Goal: Task Accomplishment & Management: Manage account settings

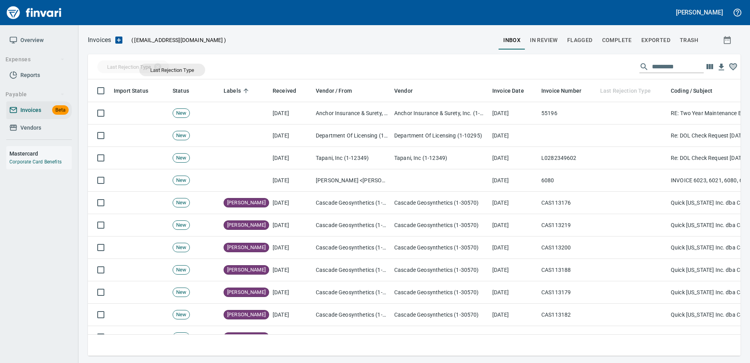
drag, startPoint x: 627, startPoint y: 88, endPoint x: 171, endPoint y: 69, distance: 456.4
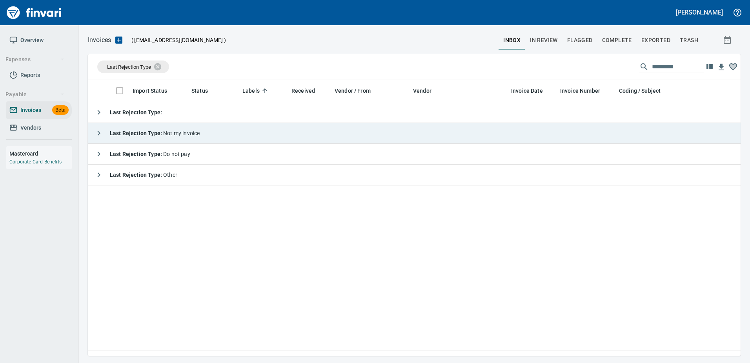
scroll to position [1, 1]
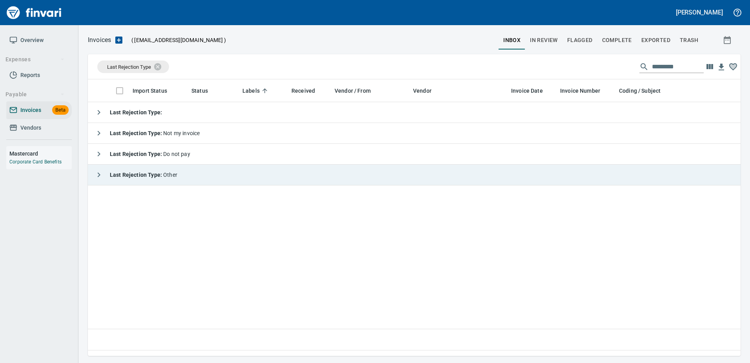
click at [106, 170] on div "Last Rejection Type : Other" at bounding box center [134, 175] width 86 height 16
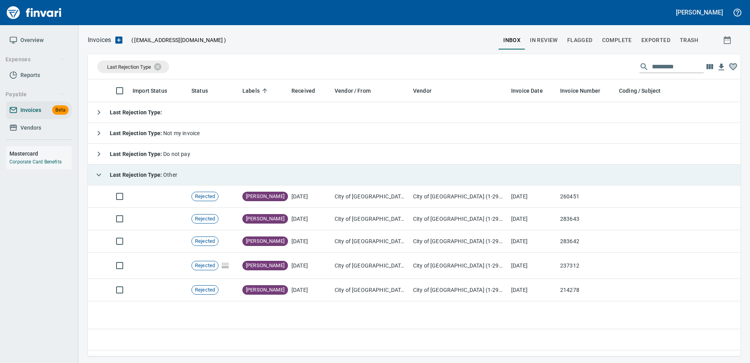
scroll to position [264, 647]
click at [120, 170] on div "Last Rejection Type : Other" at bounding box center [134, 175] width 86 height 16
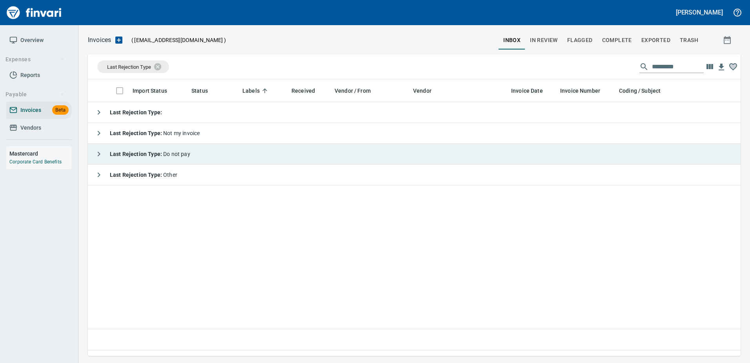
click at [129, 152] on strong "Last Rejection Type :" at bounding box center [136, 154] width 53 height 6
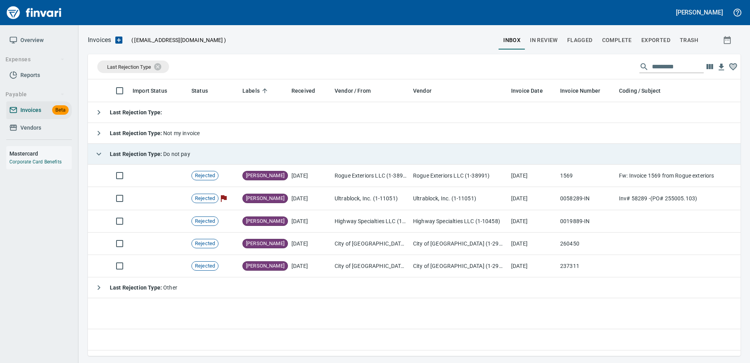
drag, startPoint x: 109, startPoint y: 156, endPoint x: 135, endPoint y: 137, distance: 32.0
click at [110, 156] on div "Last Rejection Type : Do not pay" at bounding box center [140, 154] width 99 height 16
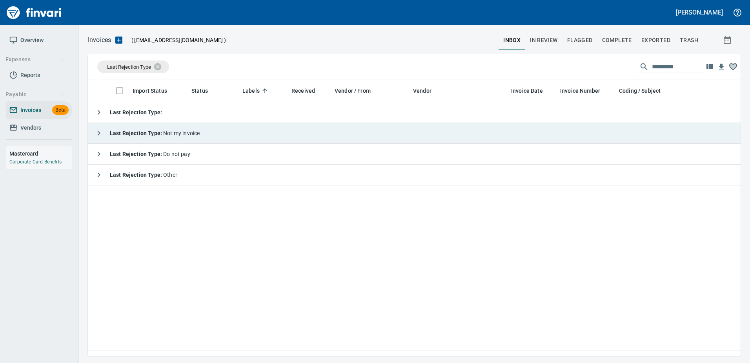
click at [137, 138] on div "Last Rejection Type : Not my invoice" at bounding box center [145, 133] width 109 height 16
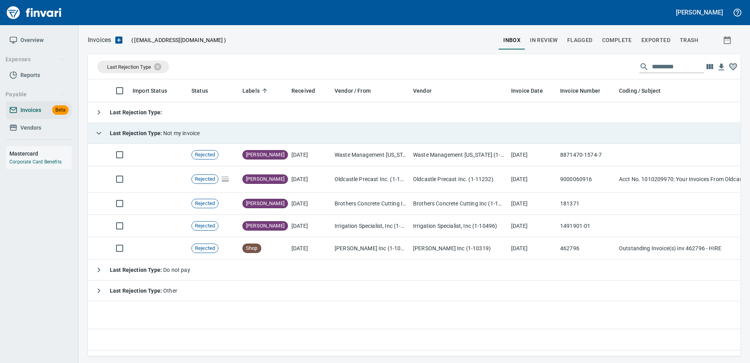
click at [151, 125] on div "Last Rejection Type : Not my invoice" at bounding box center [145, 133] width 109 height 16
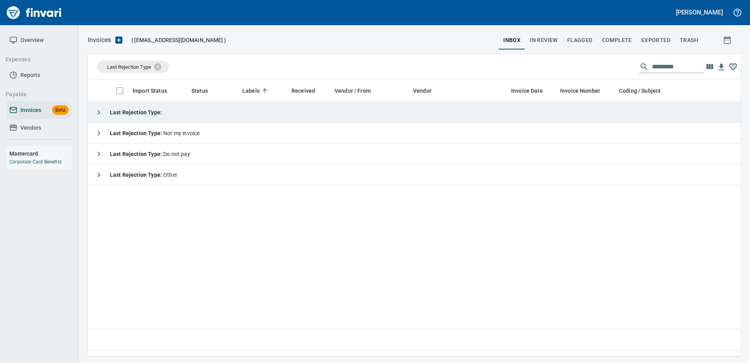
click at [139, 109] on strong "Last Rejection Type :" at bounding box center [136, 112] width 52 height 6
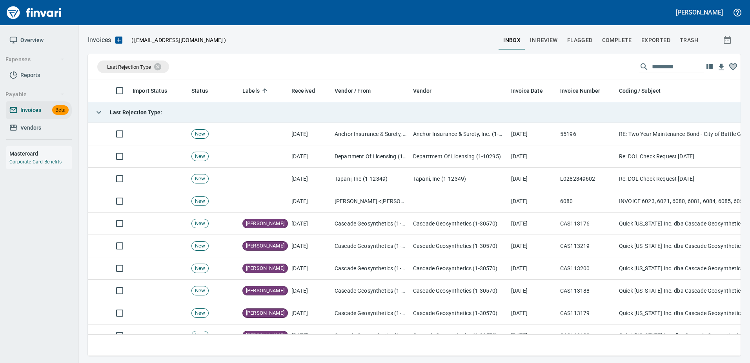
scroll to position [264, 641]
click at [139, 109] on strong "Last Rejection Type :" at bounding box center [136, 112] width 52 height 6
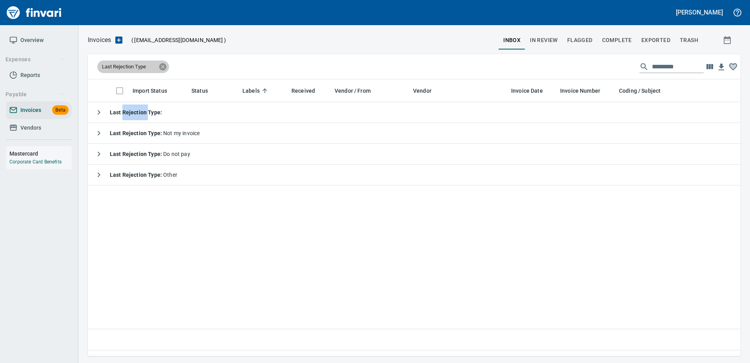
click at [160, 66] on icon at bounding box center [162, 66] width 7 height 7
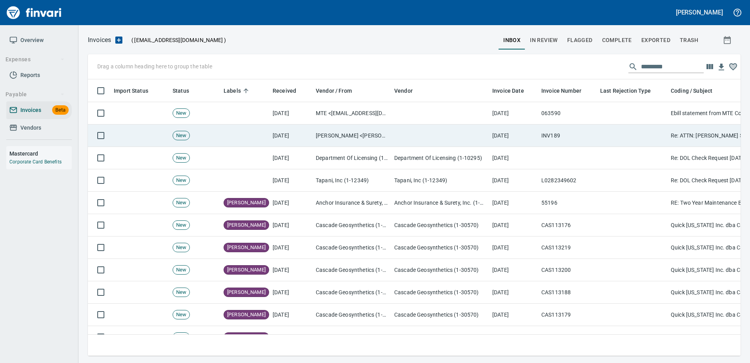
click at [451, 135] on td at bounding box center [440, 135] width 98 height 22
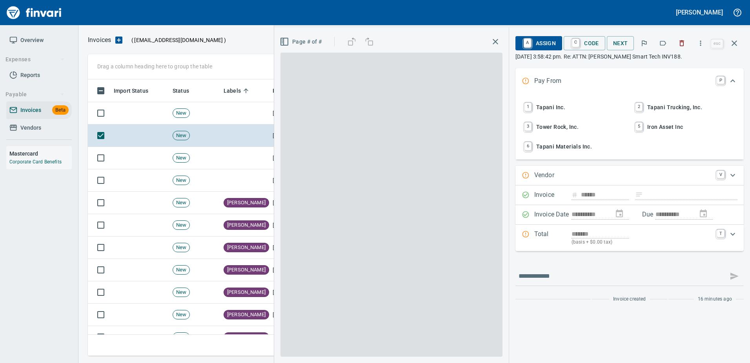
scroll to position [264, 641]
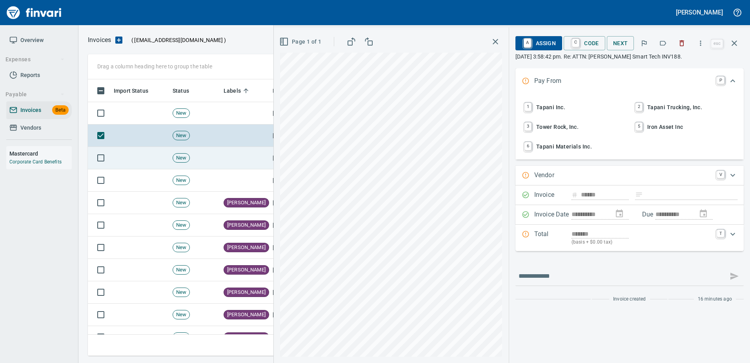
click at [232, 164] on td at bounding box center [245, 158] width 49 height 22
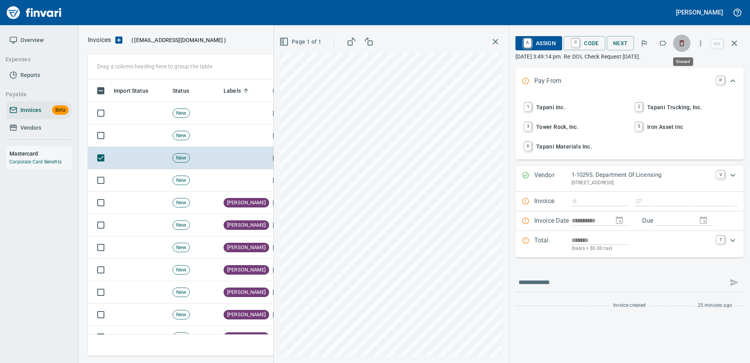
click at [686, 44] on icon "button" at bounding box center [682, 43] width 8 height 8
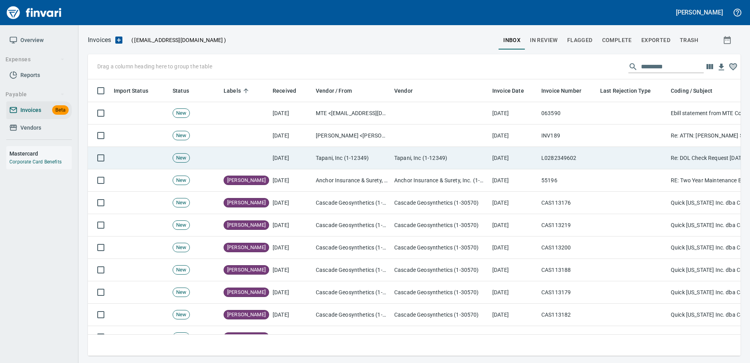
scroll to position [264, 641]
click at [584, 155] on td "L0282349602" at bounding box center [567, 158] width 59 height 22
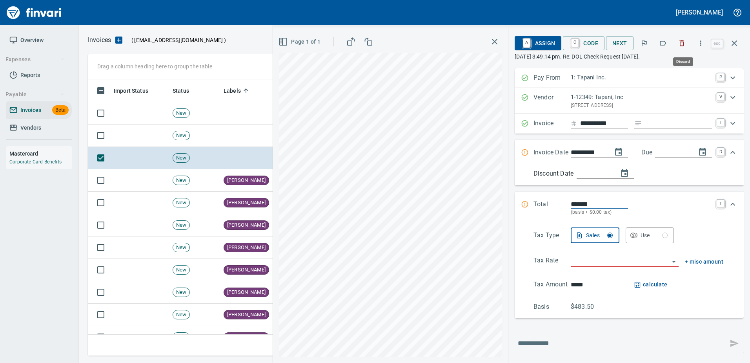
click at [679, 44] on icon "button" at bounding box center [682, 43] width 8 height 8
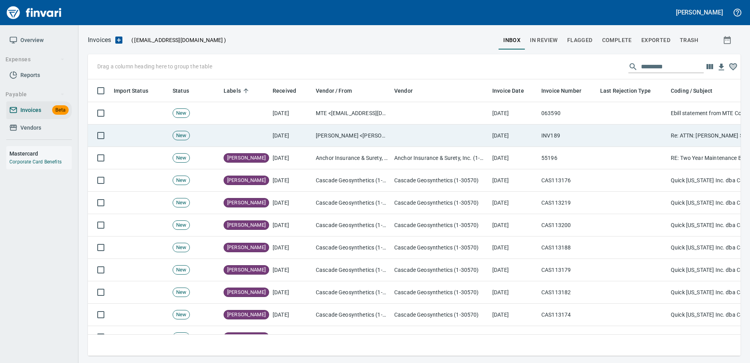
click at [377, 132] on td "Karin Torres <karin.torres@smarttechusa.com>" at bounding box center [352, 135] width 78 height 22
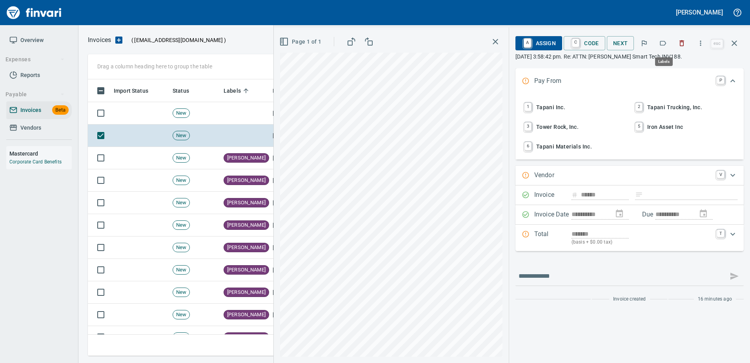
click at [664, 45] on icon "button" at bounding box center [663, 43] width 6 height 5
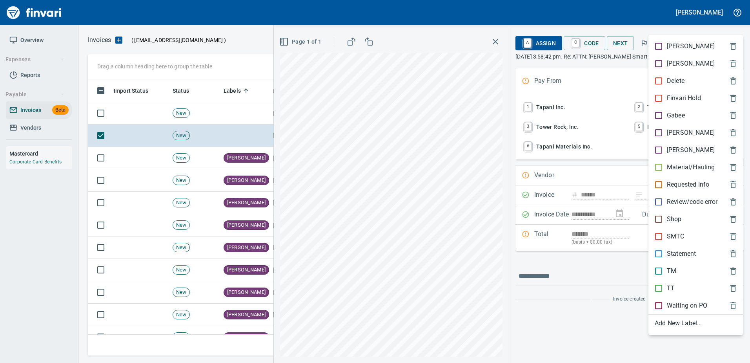
scroll to position [264, 641]
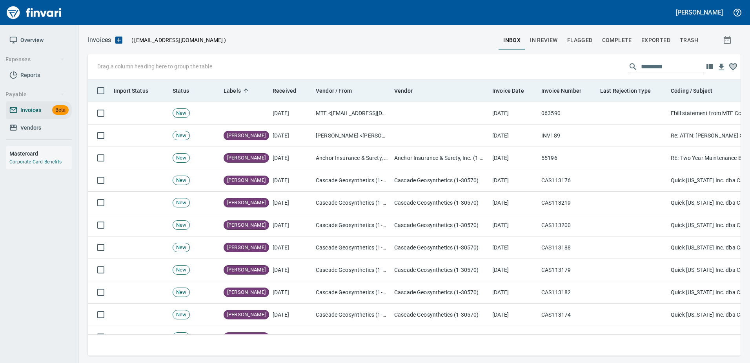
click at [602, 102] on th "Last Rejection Type" at bounding box center [632, 90] width 71 height 23
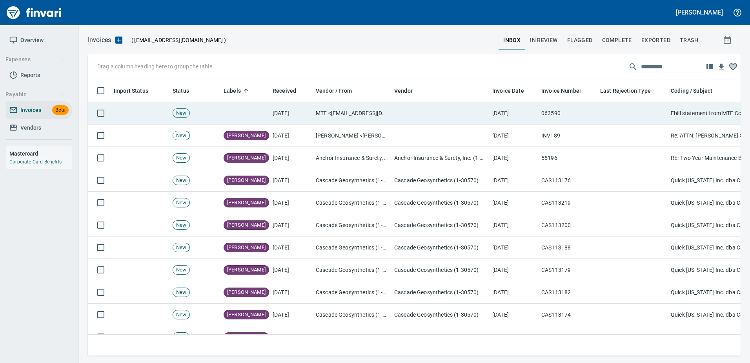
click at [595, 115] on td "063590" at bounding box center [567, 113] width 59 height 22
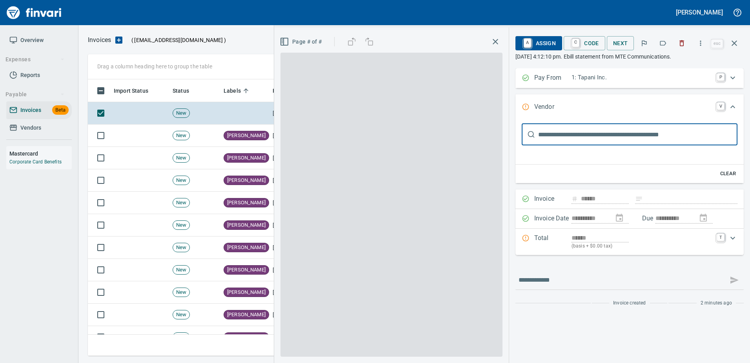
type input "**********"
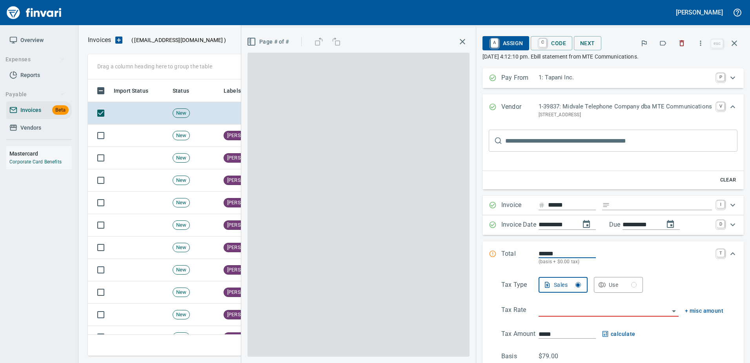
click at [679, 47] on icon "button" at bounding box center [682, 43] width 8 height 8
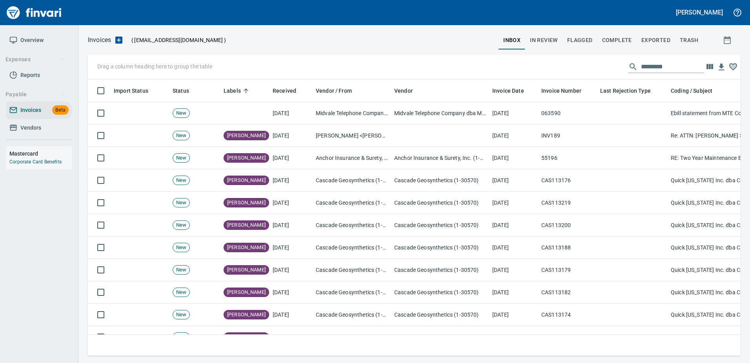
scroll to position [264, 641]
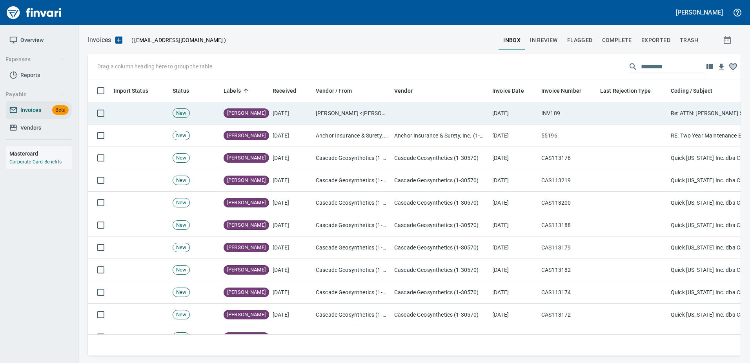
click at [388, 117] on td "Karin Torres <karin.torres@smarttechusa.com>" at bounding box center [352, 113] width 78 height 22
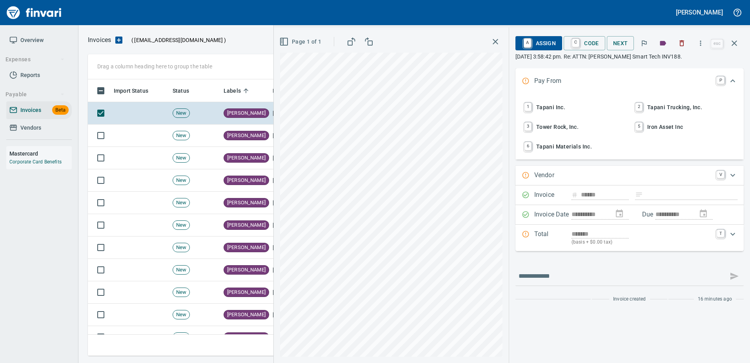
click at [543, 100] on span "1 Tapani Inc." at bounding box center [574, 106] width 103 height 13
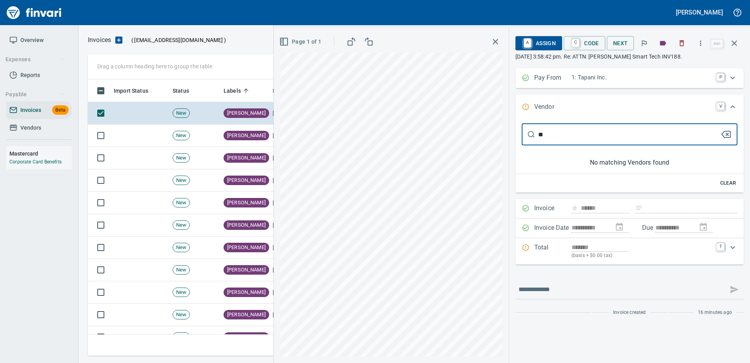
type input "*"
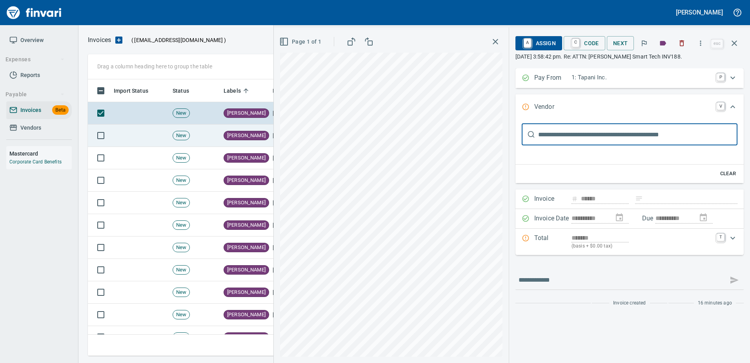
click at [258, 139] on td "[PERSON_NAME]" at bounding box center [245, 135] width 49 height 22
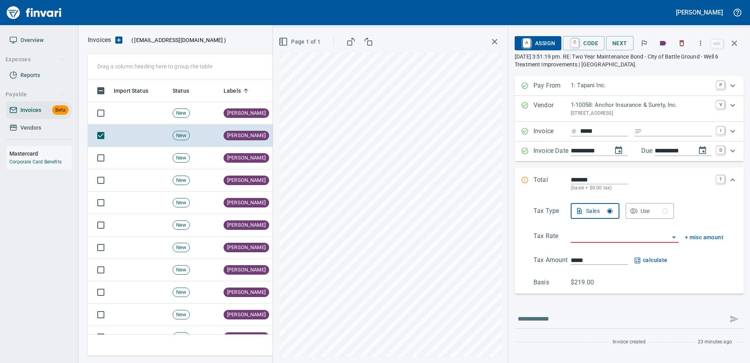
click at [583, 243] on div "Tax Type Sales Use Tax Rate + misc amount Tax Amount ***** calculate Basis $219…" at bounding box center [629, 245] width 217 height 84
click at [582, 239] on input "search" at bounding box center [620, 236] width 98 height 11
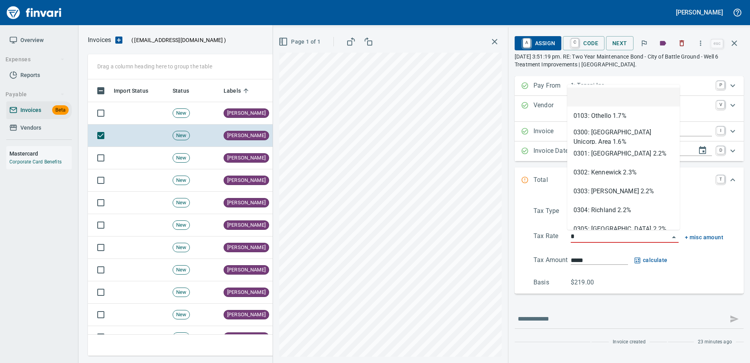
type input "**"
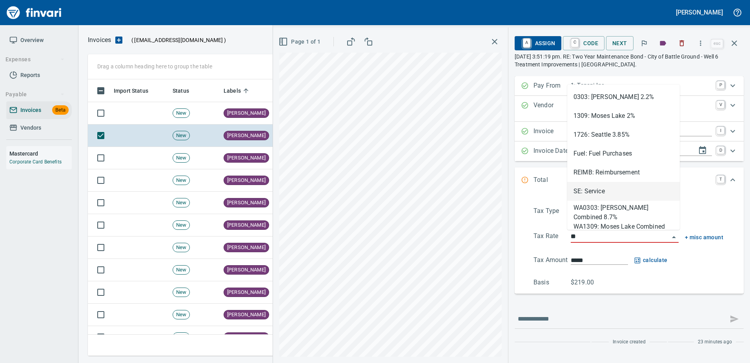
click at [586, 189] on li "SE: Service" at bounding box center [623, 191] width 113 height 19
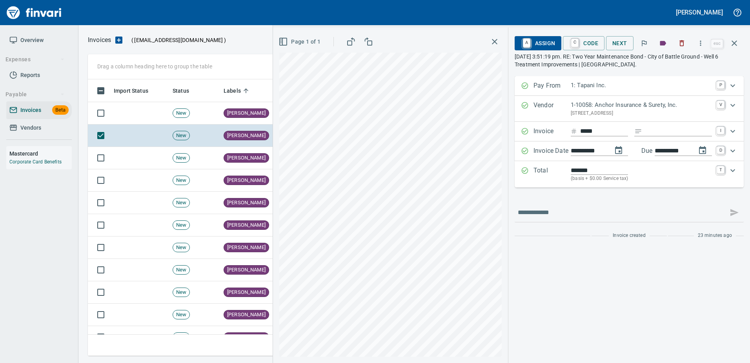
type input "**********"
click at [547, 42] on span "A Assign" at bounding box center [538, 42] width 34 height 13
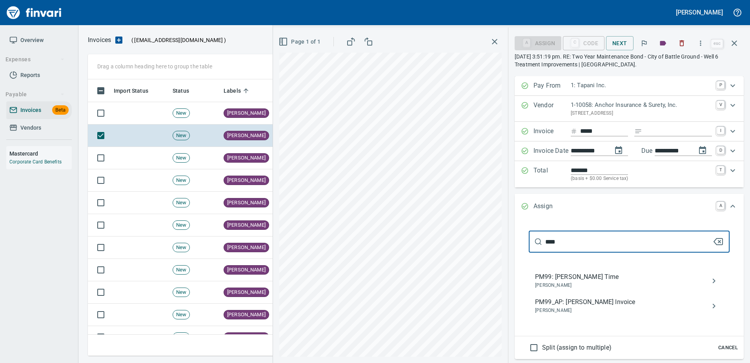
type input "****"
click at [567, 305] on span "PM99_AP: Marty McDaniels Invoice" at bounding box center [623, 301] width 176 height 9
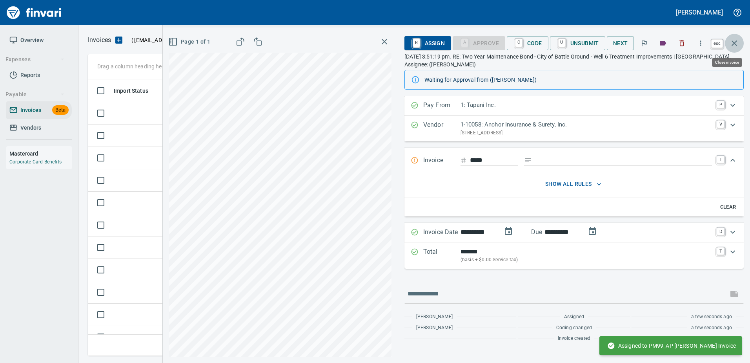
click at [730, 43] on icon "button" at bounding box center [734, 42] width 9 height 9
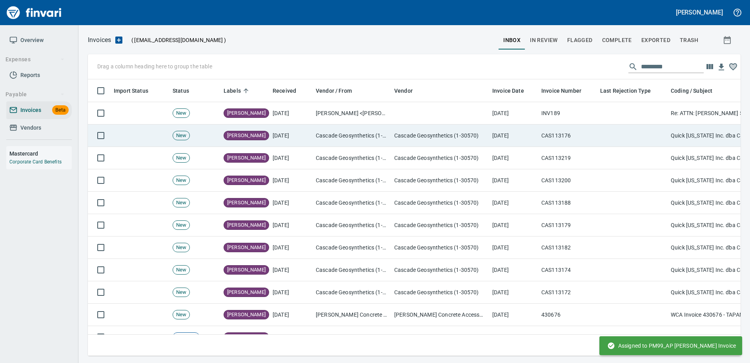
click at [642, 142] on td at bounding box center [632, 135] width 71 height 22
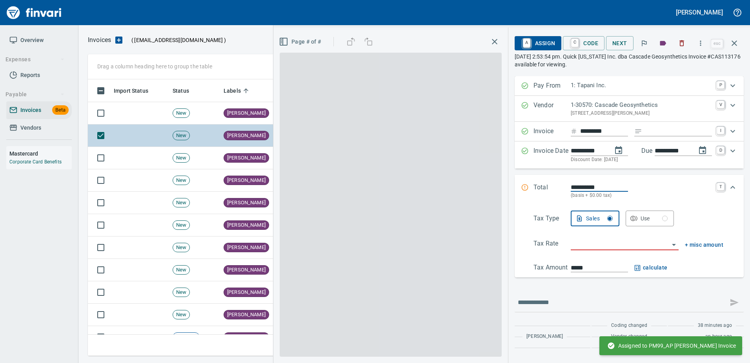
scroll to position [264, 641]
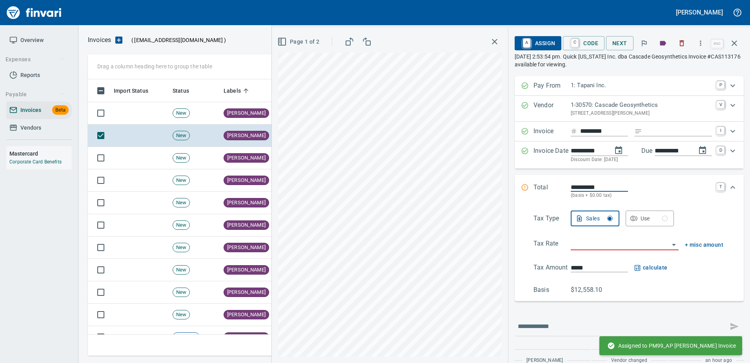
click at [664, 135] on input "Expand" at bounding box center [679, 131] width 67 height 10
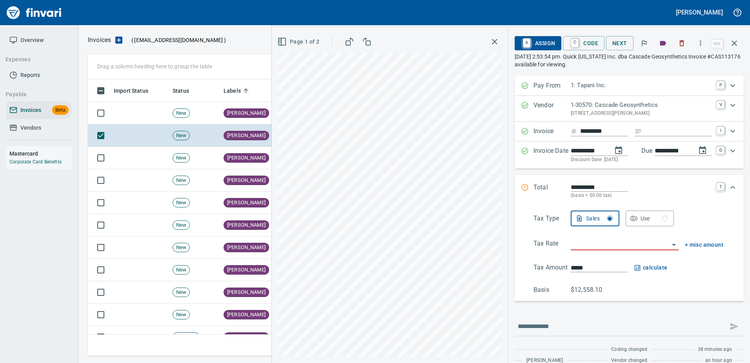
click at [664, 135] on input "Expand" at bounding box center [679, 131] width 67 height 10
type input "******"
click at [604, 247] on input "search" at bounding box center [620, 244] width 98 height 11
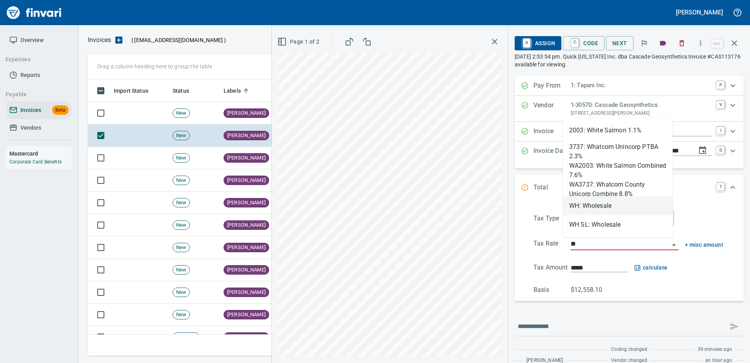
click at [591, 208] on li "WH: Wholesale" at bounding box center [618, 205] width 110 height 19
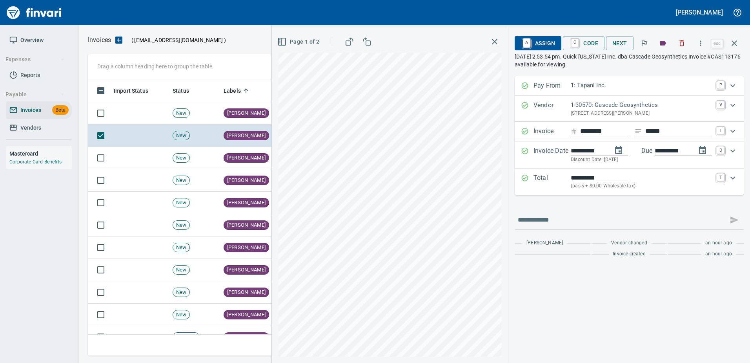
type input "**********"
click at [547, 44] on span "A Assign" at bounding box center [538, 42] width 34 height 13
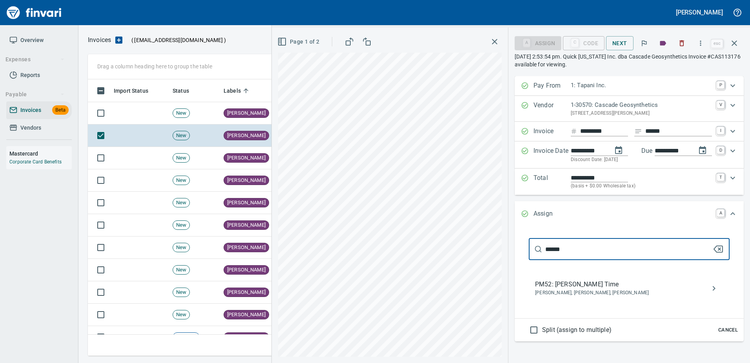
type input "******"
click at [570, 288] on span "PM52: Dustin Nelson Time" at bounding box center [623, 283] width 176 height 9
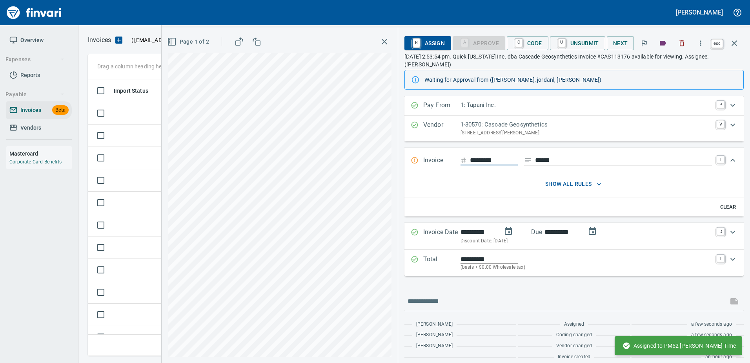
click at [739, 47] on button "button" at bounding box center [734, 43] width 19 height 19
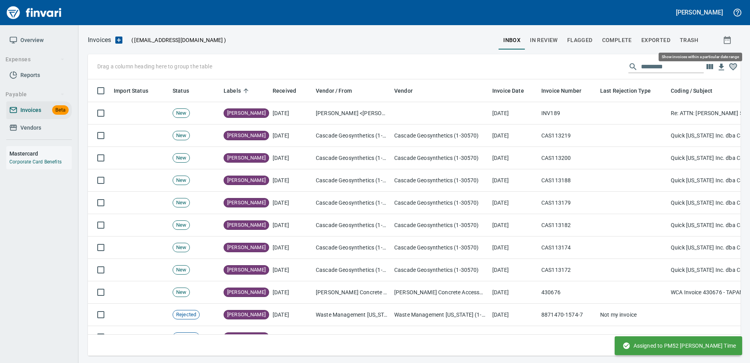
scroll to position [264, 641]
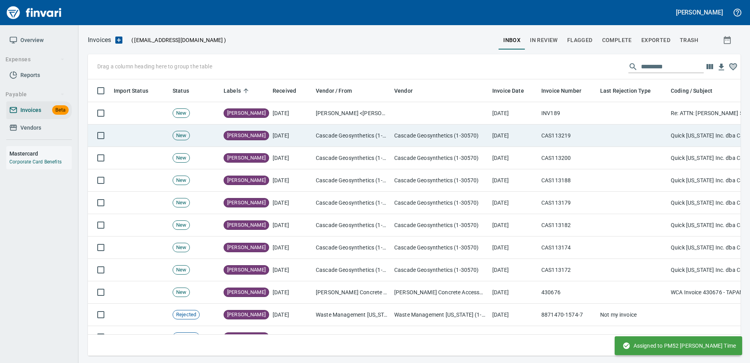
click at [471, 142] on td "Cascade Geosynthetics (1-30570)" at bounding box center [440, 135] width 98 height 22
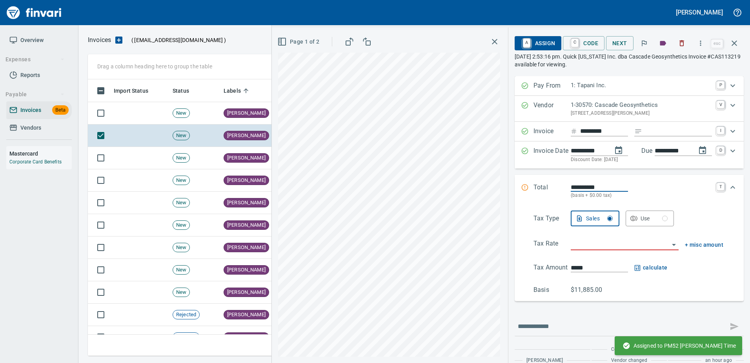
click at [646, 130] on input "Expand" at bounding box center [679, 131] width 67 height 10
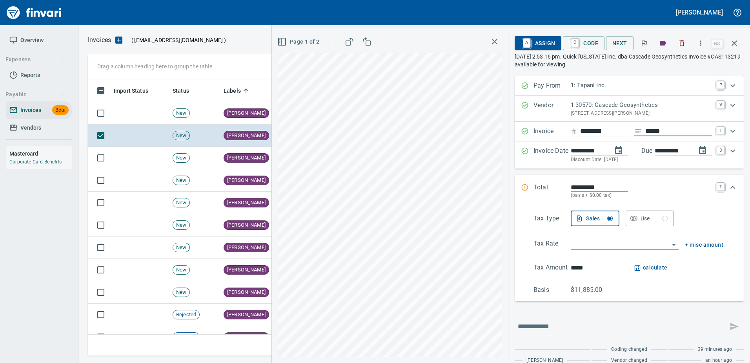
type input "******"
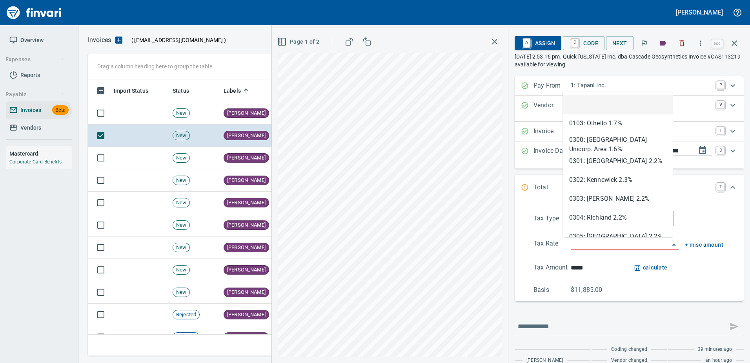
click at [586, 244] on input "search" at bounding box center [620, 244] width 98 height 11
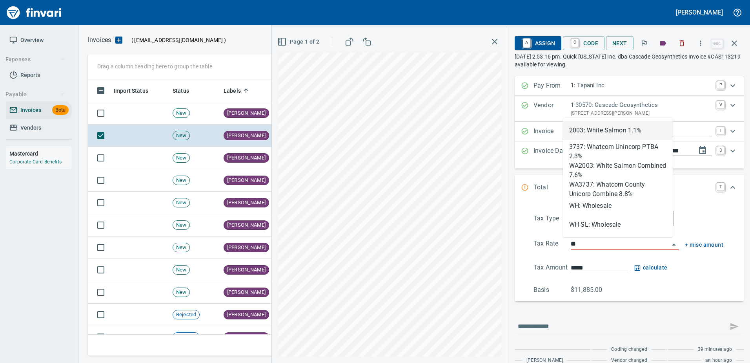
scroll to position [264, 641]
click at [590, 202] on li "WH: Wholesale" at bounding box center [618, 205] width 110 height 19
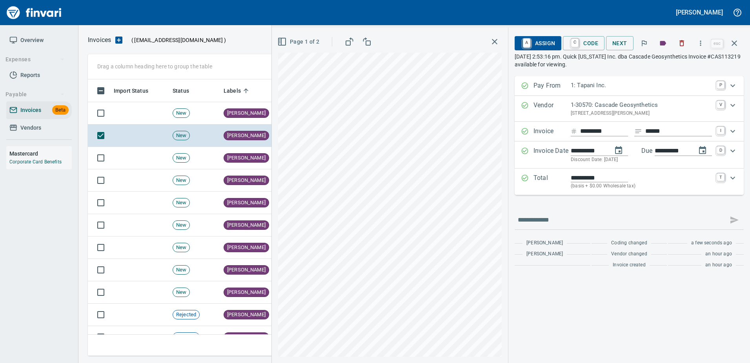
type input "**********"
click at [542, 38] on span "A Assign" at bounding box center [538, 42] width 34 height 13
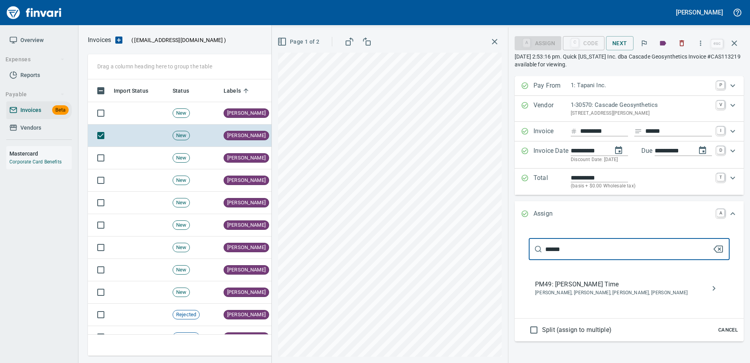
type input "******"
click at [565, 293] on span "Crystal Northrup, Hannah Smith, Patrick Herz, Tyler Curtis" at bounding box center [623, 293] width 176 height 8
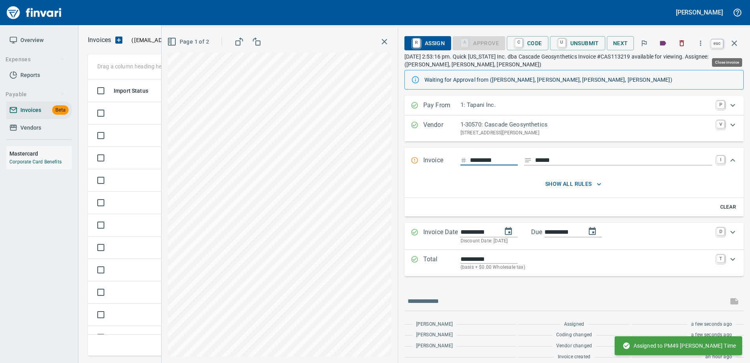
click at [742, 39] on button "button" at bounding box center [734, 43] width 19 height 19
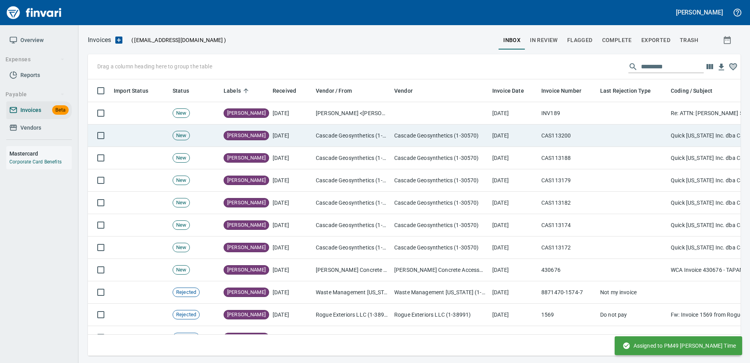
click at [531, 138] on td "[DATE]" at bounding box center [513, 135] width 49 height 22
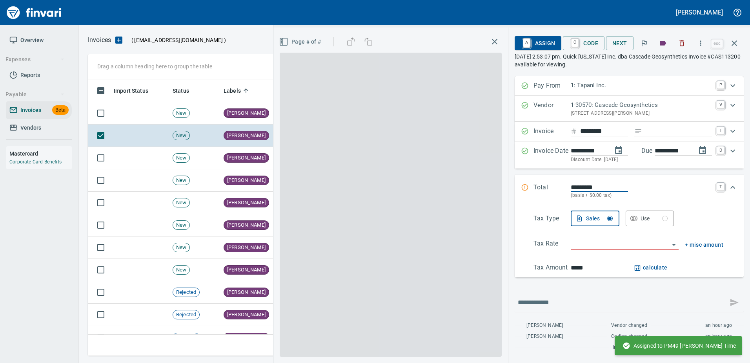
scroll to position [264, 641]
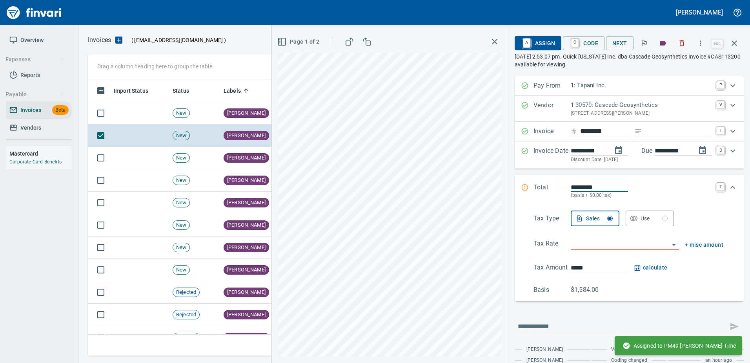
click at [666, 128] on input "Expand" at bounding box center [679, 131] width 67 height 10
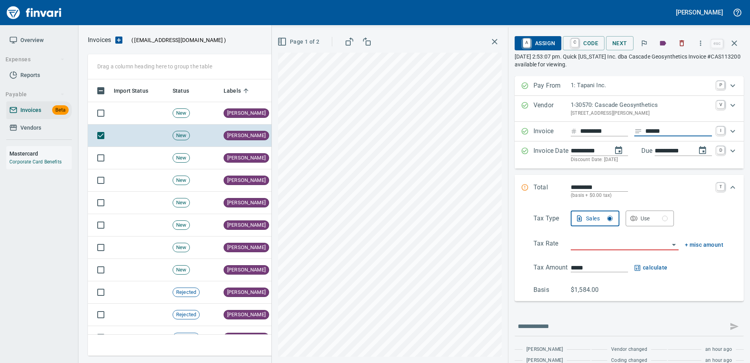
type input "******"
click at [572, 244] on input "search" at bounding box center [620, 244] width 98 height 11
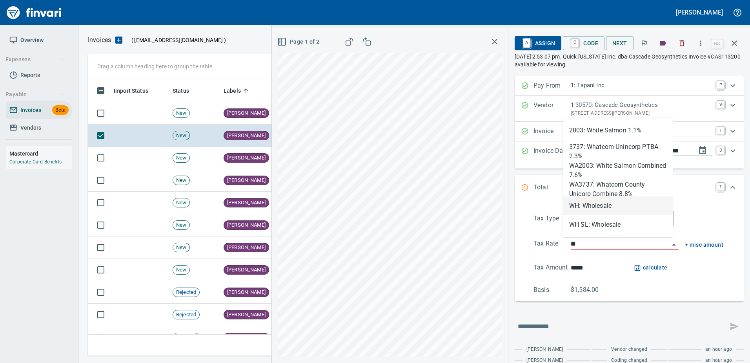
click at [592, 203] on li "WH: Wholesale" at bounding box center [618, 205] width 110 height 19
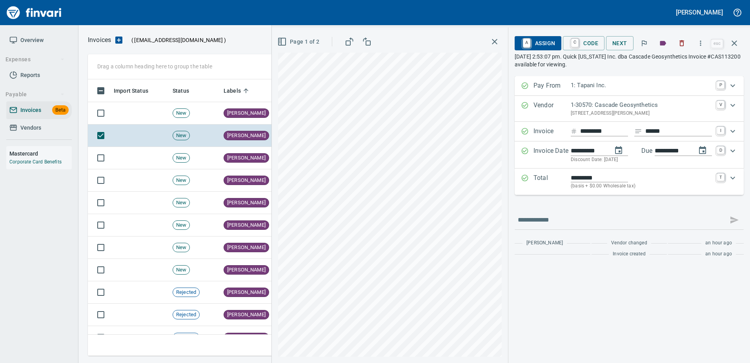
type input "**********"
click at [536, 43] on span "A Assign" at bounding box center [538, 42] width 34 height 13
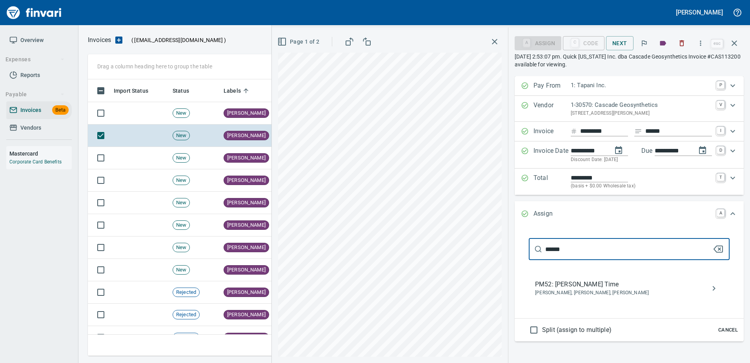
type input "******"
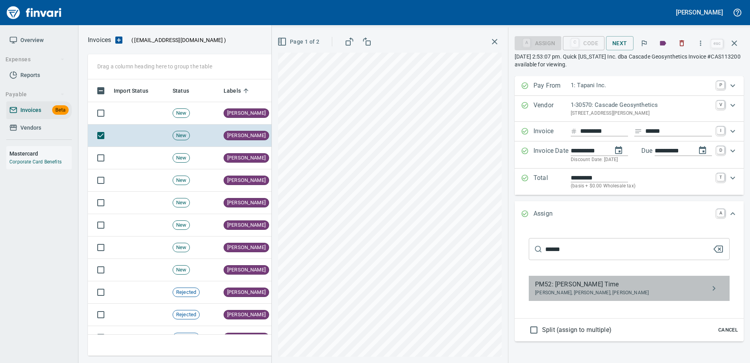
click at [591, 291] on span "Dustin Nelson, Jordan Larson, Miguel Yepez" at bounding box center [623, 293] width 176 height 8
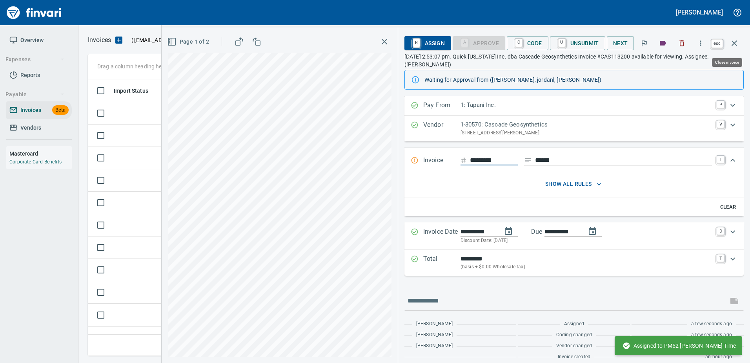
click at [740, 42] on button "button" at bounding box center [734, 43] width 19 height 19
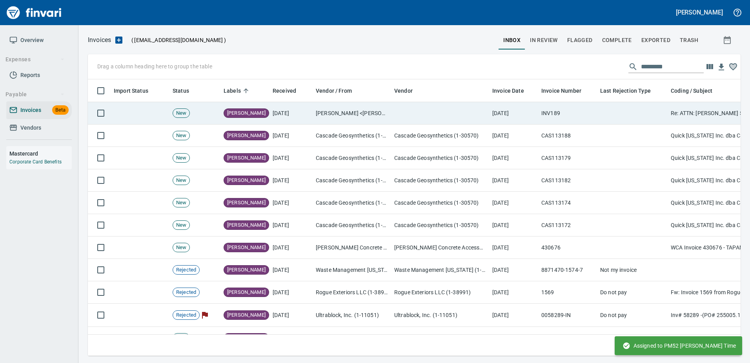
scroll to position [264, 641]
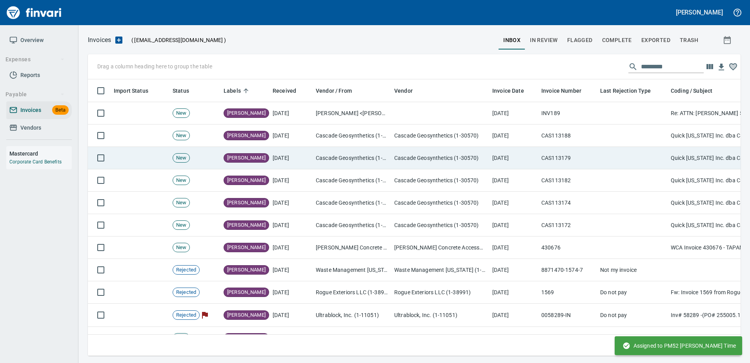
click at [580, 147] on td "CAS113179" at bounding box center [567, 158] width 59 height 22
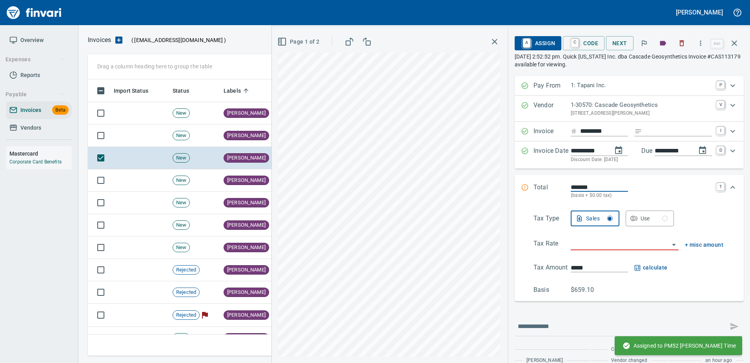
click at [650, 132] on input "Expand" at bounding box center [679, 131] width 67 height 10
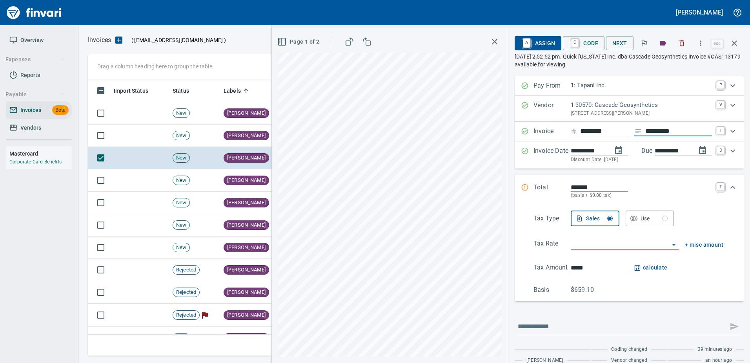
type input "**********"
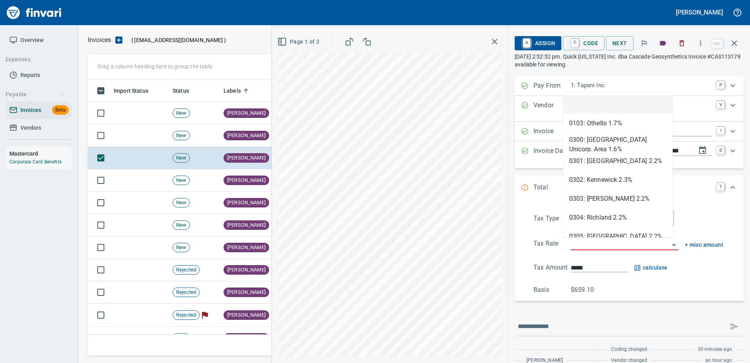
click at [582, 245] on input "search" at bounding box center [620, 244] width 98 height 11
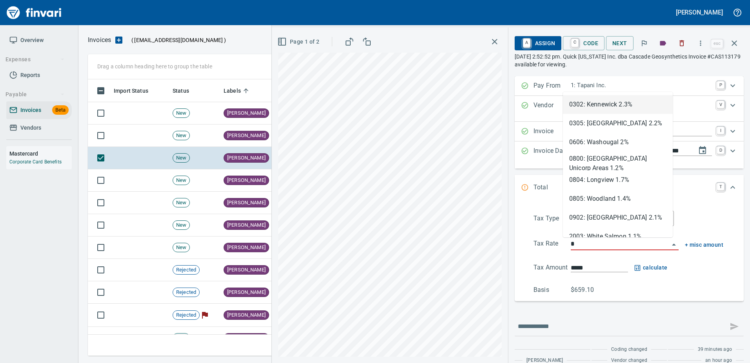
scroll to position [264, 641]
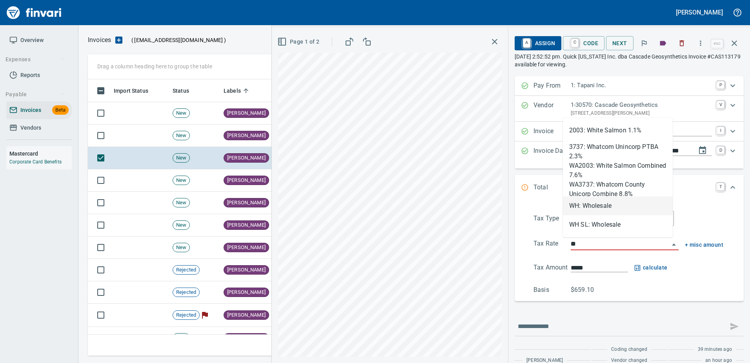
click at [593, 202] on li "WH: Wholesale" at bounding box center [618, 205] width 110 height 19
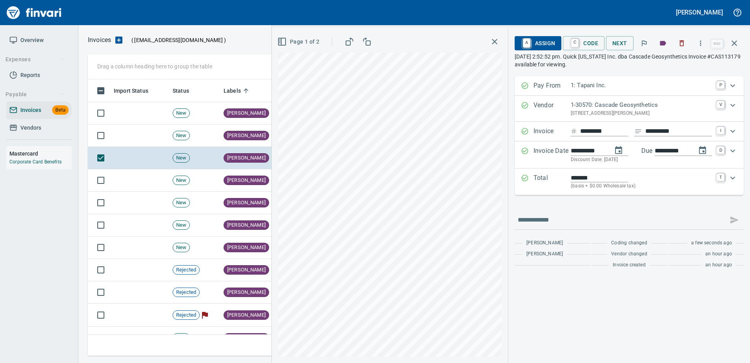
type input "**********"
click at [538, 44] on span "A Assign" at bounding box center [538, 42] width 34 height 13
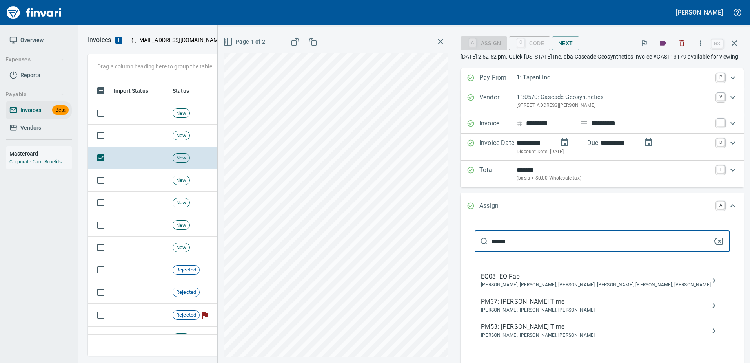
type input "******"
click at [560, 314] on span "Colter Wisti, Henry Thoma, Loviisa Wisti" at bounding box center [596, 310] width 230 height 8
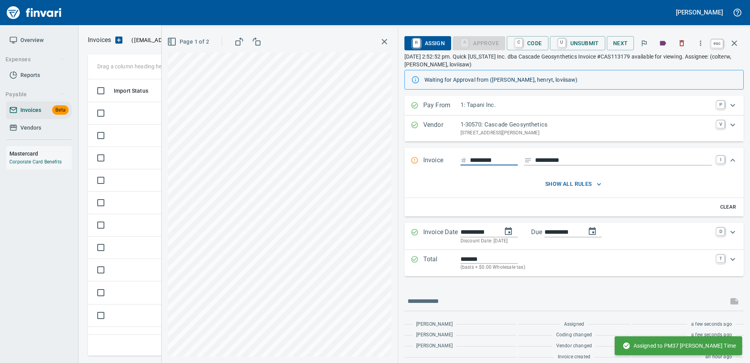
click at [737, 42] on icon "button" at bounding box center [734, 42] width 9 height 9
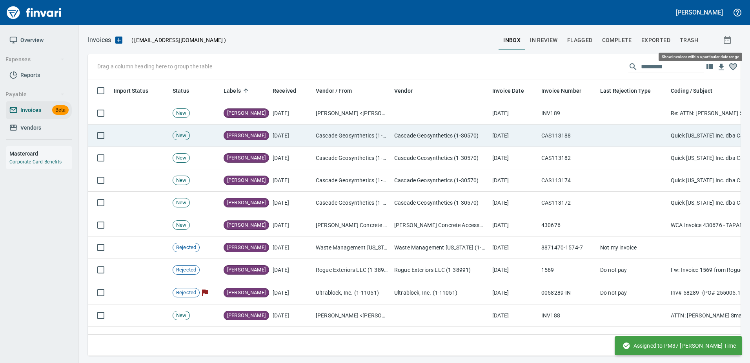
scroll to position [264, 641]
click at [481, 131] on td "Cascade Geosynthetics (1-30570)" at bounding box center [440, 135] width 98 height 22
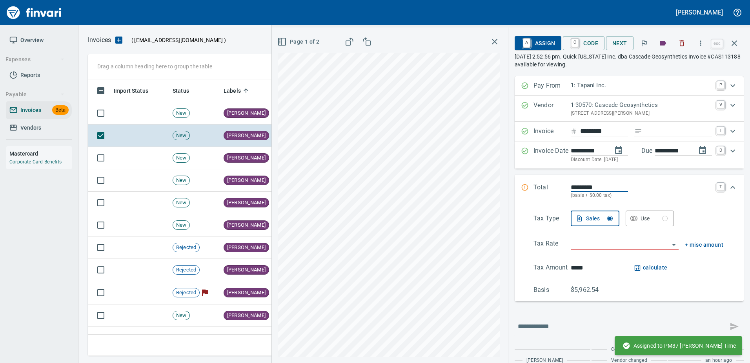
click at [652, 131] on input "Expand" at bounding box center [679, 131] width 67 height 10
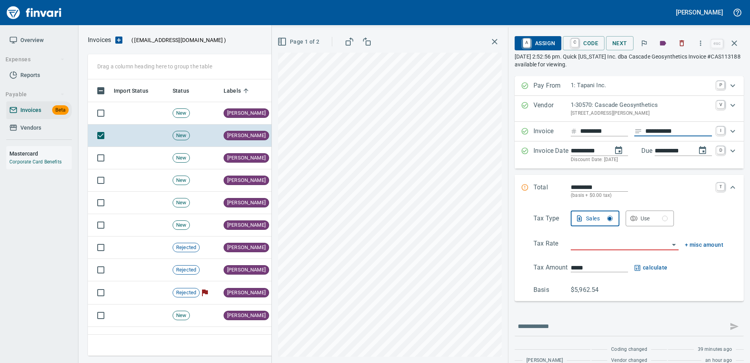
type input "**********"
click at [609, 248] on input "search" at bounding box center [620, 244] width 98 height 11
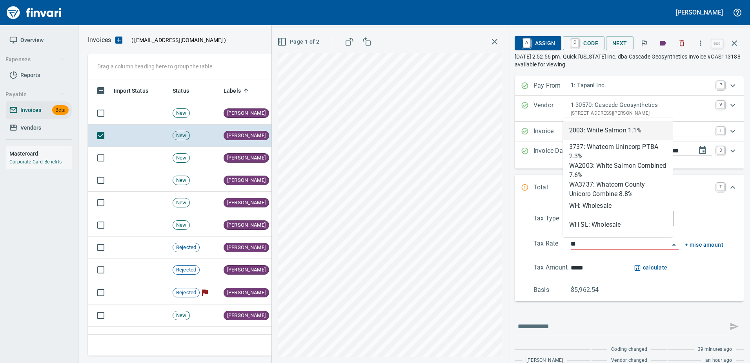
scroll to position [264, 641]
click at [590, 202] on li "WH: Wholesale" at bounding box center [618, 205] width 110 height 19
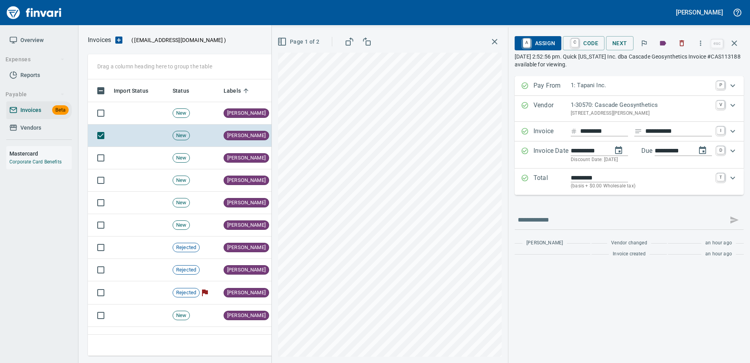
type input "**********"
click at [540, 39] on span "A Assign" at bounding box center [538, 42] width 34 height 13
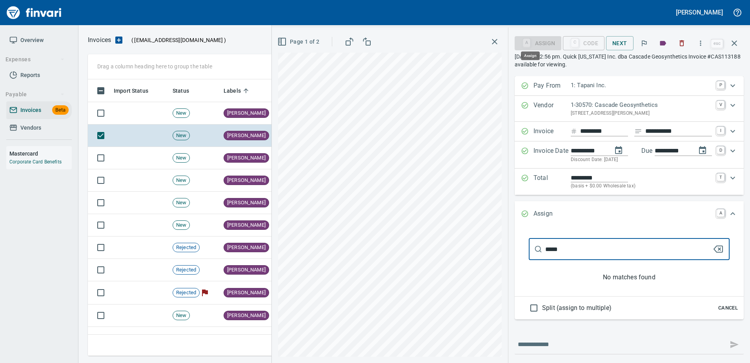
type input "******"
click at [454, 226] on div "**********" at bounding box center [511, 194] width 478 height 335
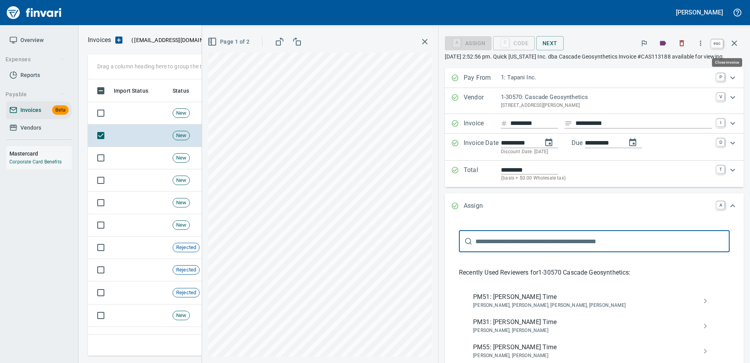
click at [729, 44] on button "button" at bounding box center [734, 43] width 19 height 19
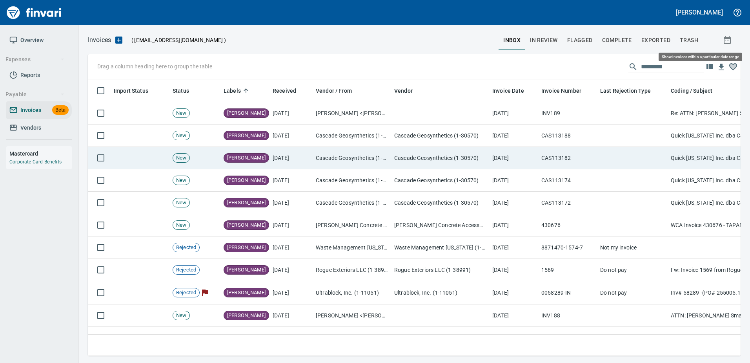
scroll to position [264, 641]
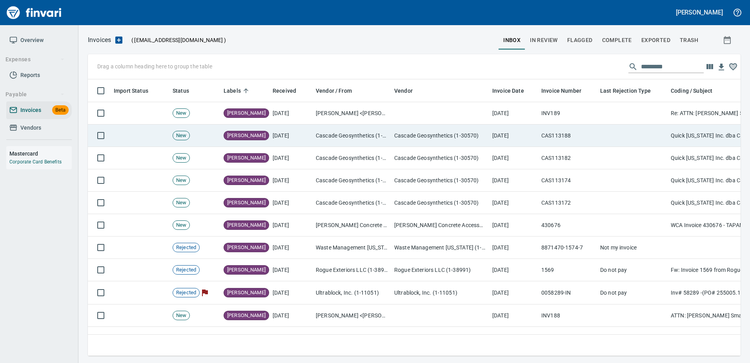
click at [548, 139] on td "CAS113188" at bounding box center [567, 135] width 59 height 22
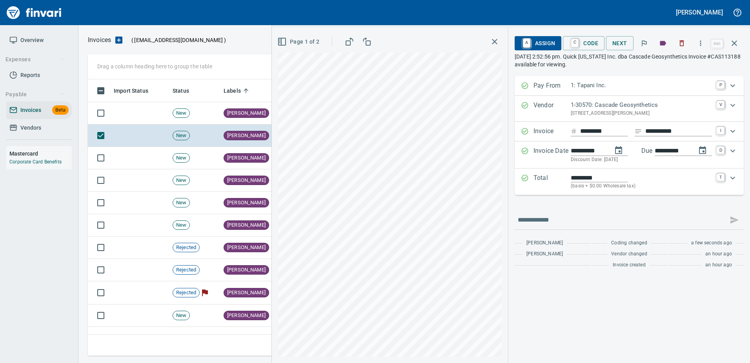
click at [538, 44] on span "A Assign" at bounding box center [538, 42] width 34 height 13
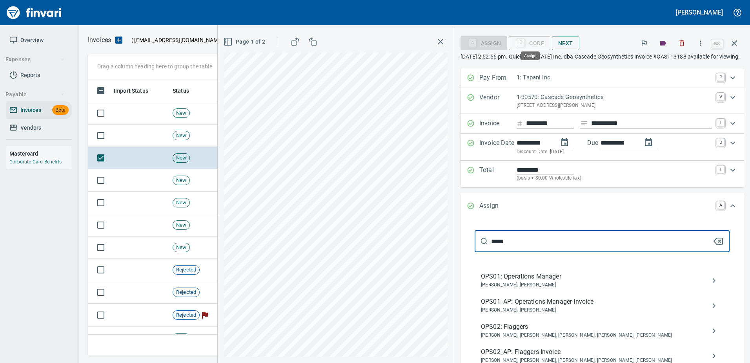
scroll to position [264, 641]
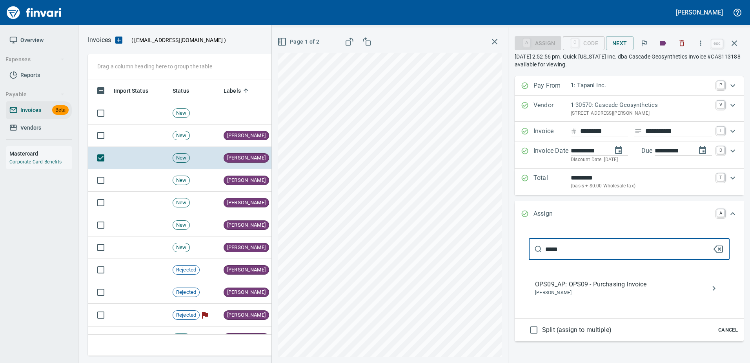
type input "*****"
click at [596, 282] on span "OPS09_AP: OPS09 - Purchasing Invoice" at bounding box center [623, 283] width 176 height 9
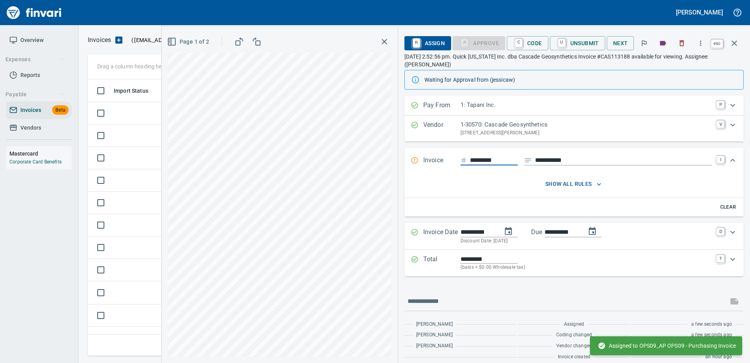
click at [729, 44] on button "button" at bounding box center [734, 43] width 19 height 19
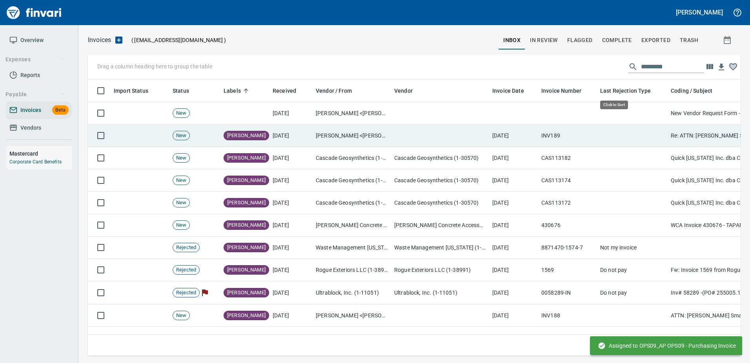
scroll to position [264, 641]
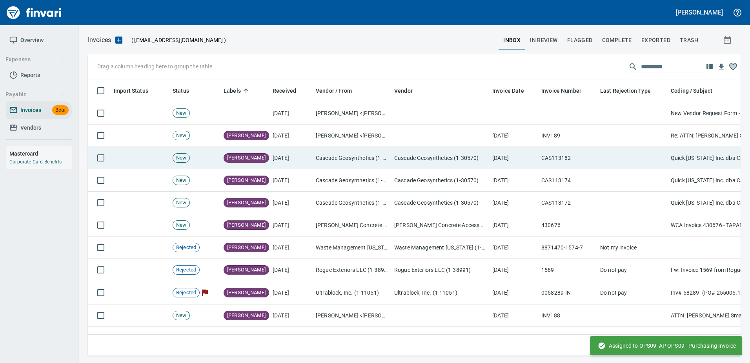
click at [558, 160] on td "CAS113182" at bounding box center [567, 158] width 59 height 22
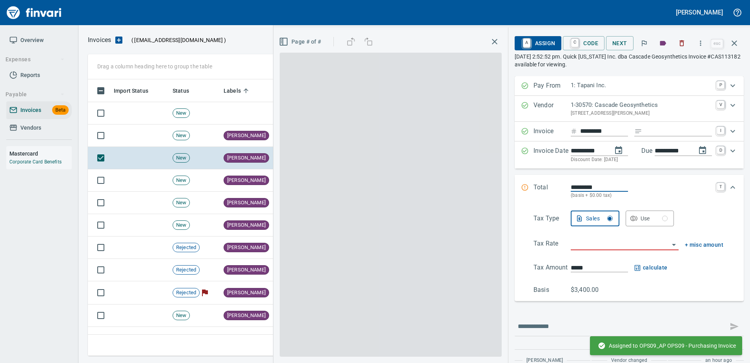
click at [675, 129] on input "Expand" at bounding box center [679, 131] width 67 height 10
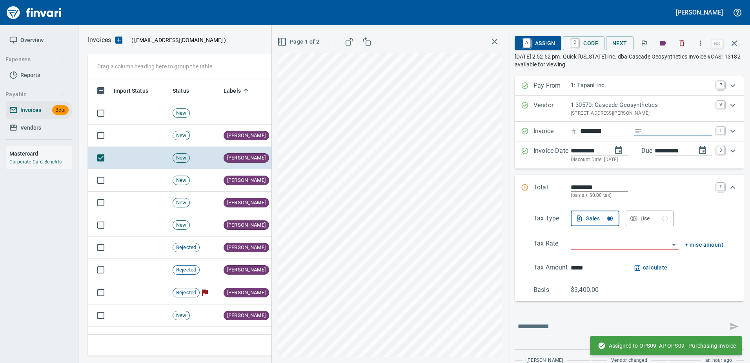
click at [646, 130] on input "Expand" at bounding box center [679, 131] width 67 height 10
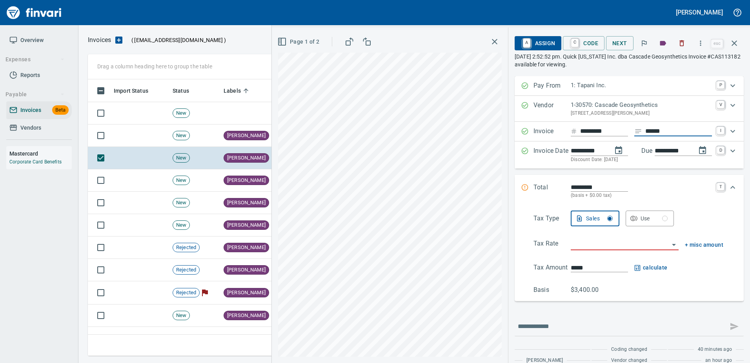
type input "******"
click at [598, 240] on input "search" at bounding box center [620, 244] width 98 height 11
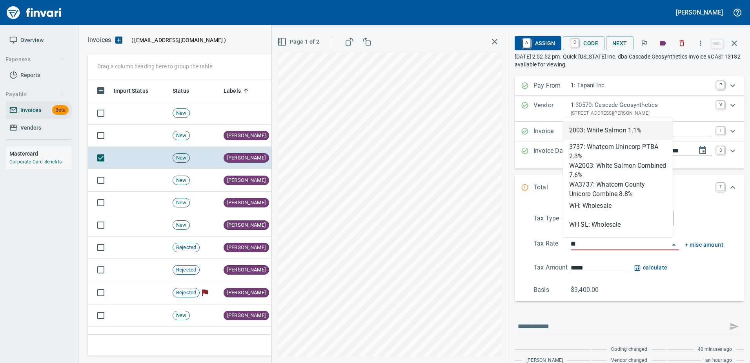
scroll to position [264, 641]
click at [605, 206] on li "WH: Wholesale" at bounding box center [618, 205] width 110 height 19
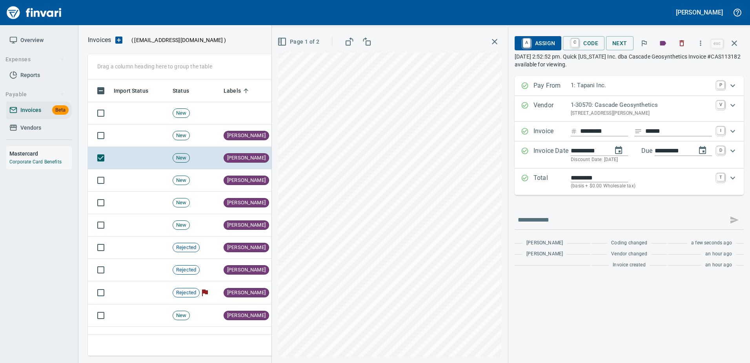
type input "**********"
click at [538, 39] on span "A Assign" at bounding box center [538, 42] width 34 height 13
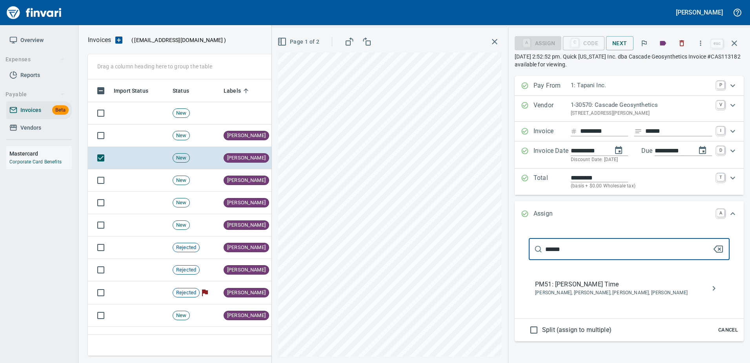
type input "******"
click at [569, 283] on span "PM51: John Snowden Time" at bounding box center [623, 283] width 176 height 9
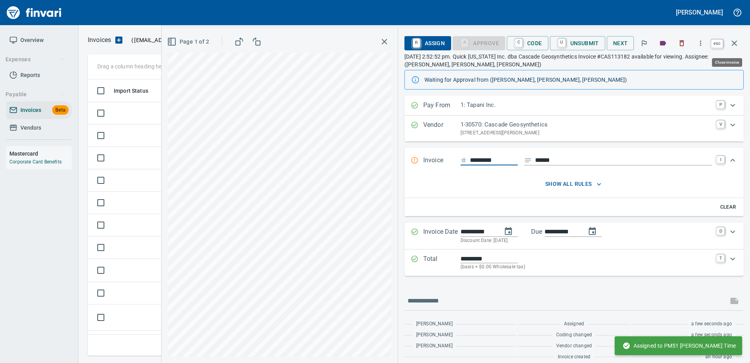
click at [739, 43] on button "button" at bounding box center [734, 43] width 19 height 19
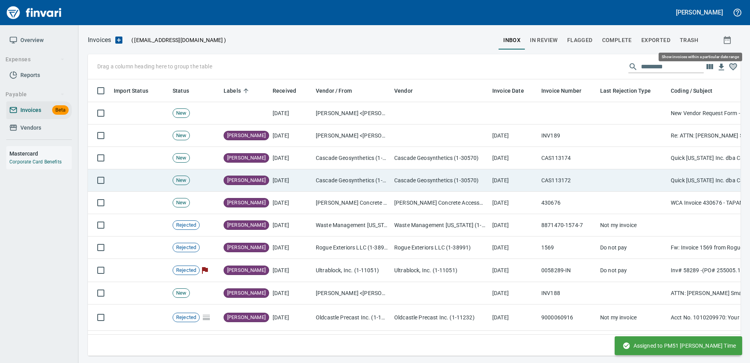
scroll to position [264, 641]
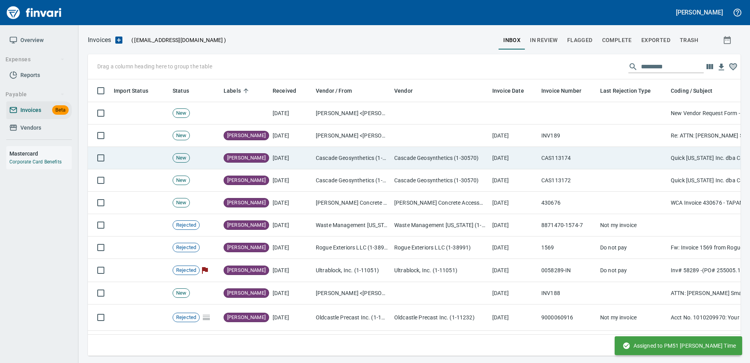
click at [548, 163] on td "CAS113174" at bounding box center [567, 158] width 59 height 22
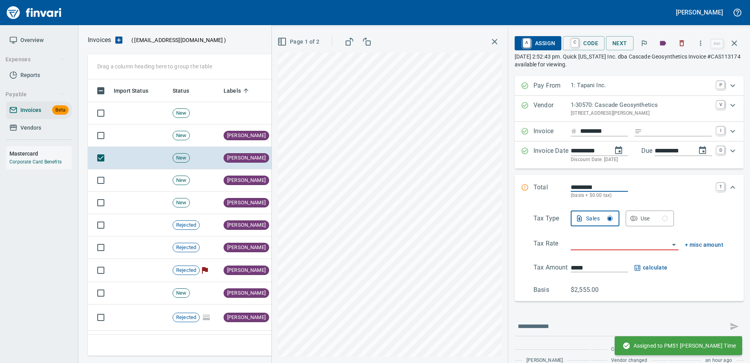
click at [658, 130] on input "Expand" at bounding box center [679, 131] width 67 height 10
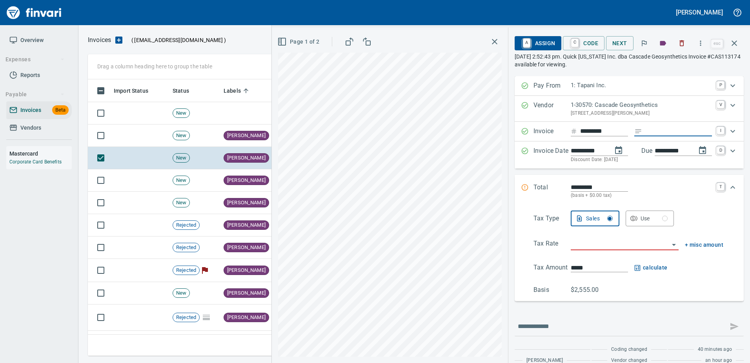
click at [667, 133] on input "Expand" at bounding box center [679, 131] width 67 height 10
type input "******"
click at [574, 248] on input "search" at bounding box center [620, 244] width 98 height 11
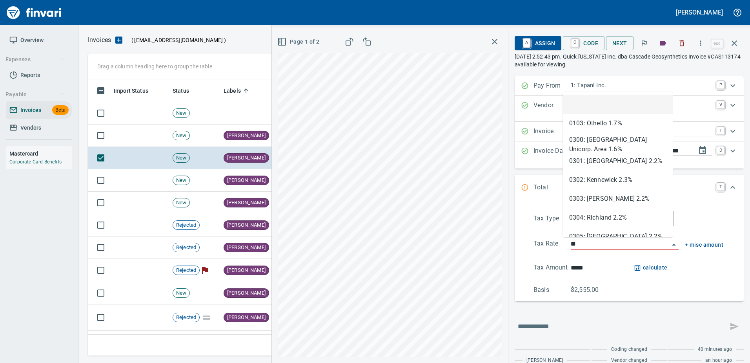
scroll to position [264, 641]
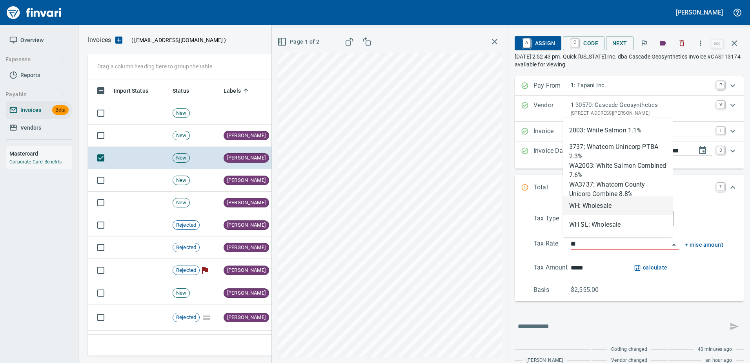
click at [596, 210] on li "WH: Wholesale" at bounding box center [618, 205] width 110 height 19
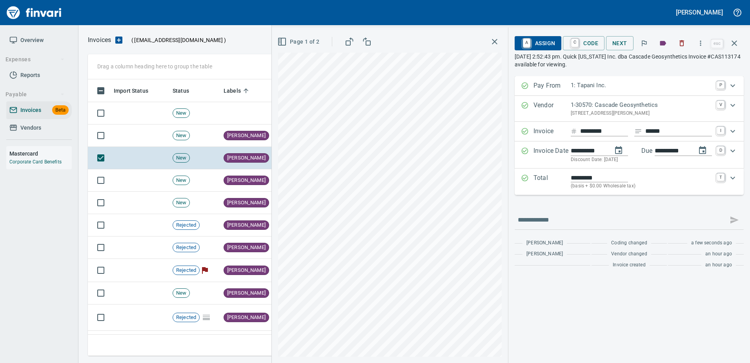
type input "**********"
click at [545, 43] on span "A Assign" at bounding box center [538, 42] width 34 height 13
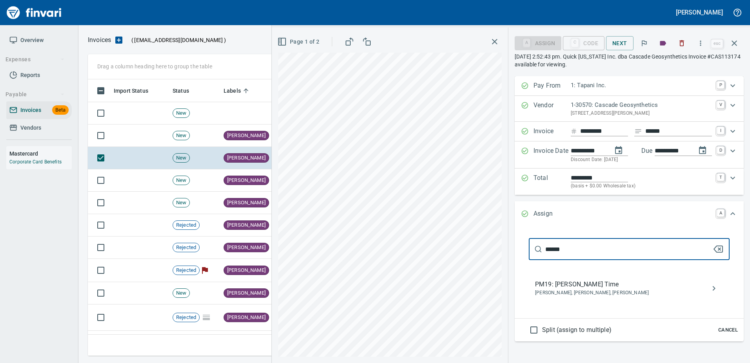
type input "******"
click at [567, 294] on span "Clayton Buruse, Jeremy Brown, Tyson Sarkinen" at bounding box center [623, 293] width 176 height 8
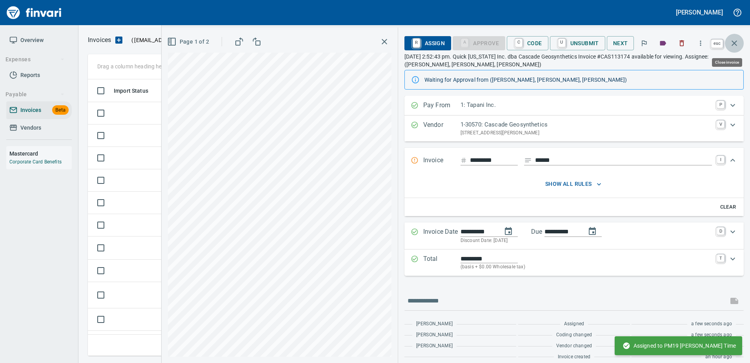
click at [737, 47] on icon "button" at bounding box center [734, 42] width 9 height 9
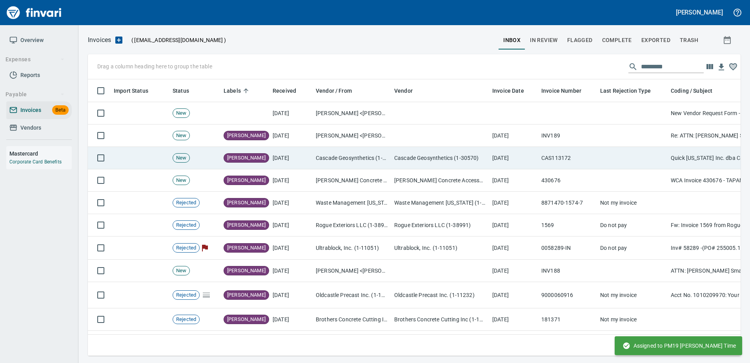
scroll to position [264, 641]
click at [581, 153] on td "CAS113172" at bounding box center [567, 158] width 59 height 22
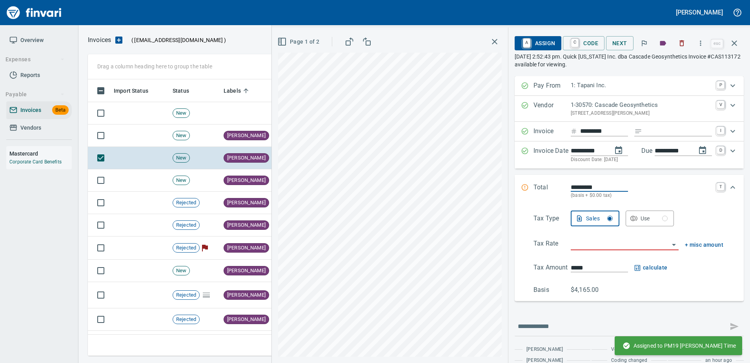
click at [649, 132] on input "Expand" at bounding box center [679, 131] width 67 height 10
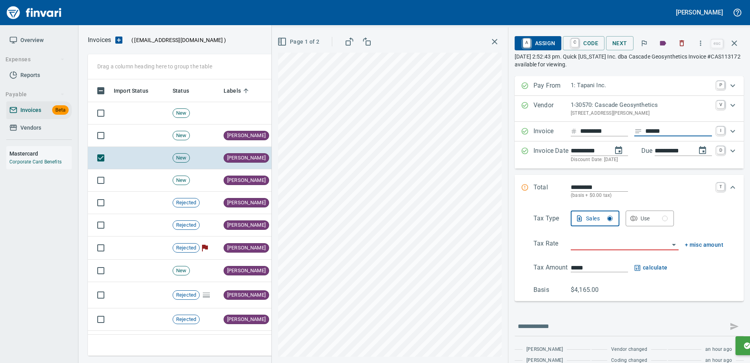
type input "******"
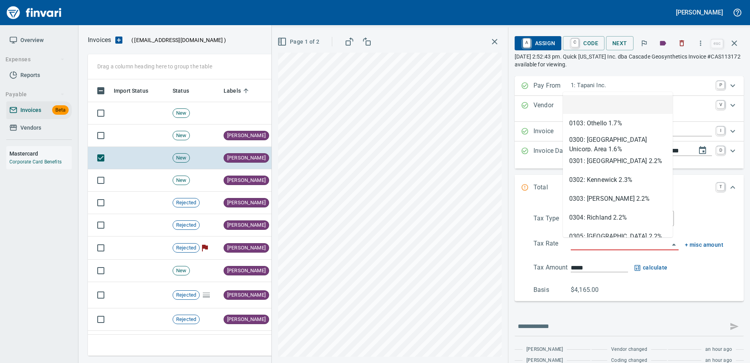
click at [588, 245] on input "search" at bounding box center [620, 244] width 98 height 11
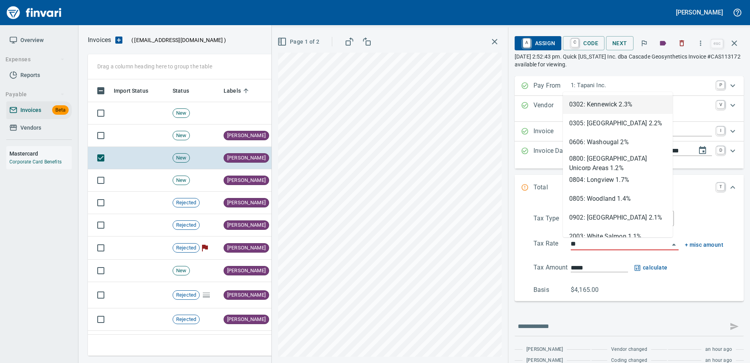
scroll to position [264, 641]
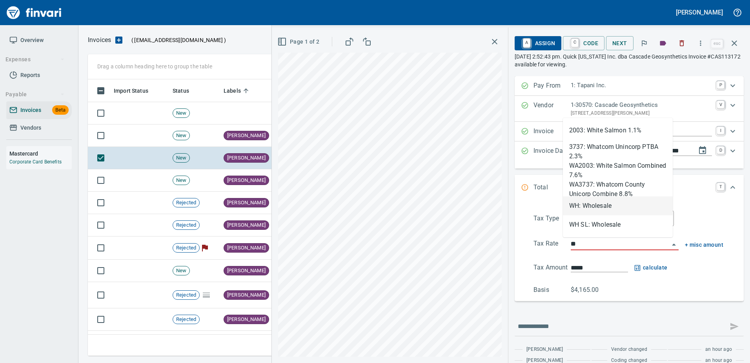
click at [596, 210] on li "WH: Wholesale" at bounding box center [618, 205] width 110 height 19
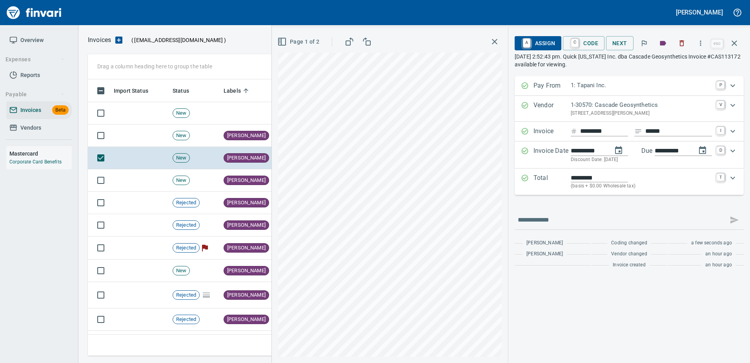
type input "**********"
click at [543, 46] on span "A Assign" at bounding box center [538, 42] width 34 height 13
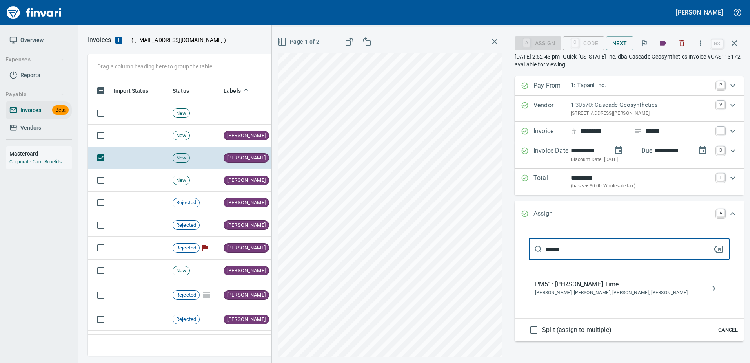
type input "******"
click at [592, 286] on span "PM51: John Snowden Time" at bounding box center [623, 283] width 176 height 9
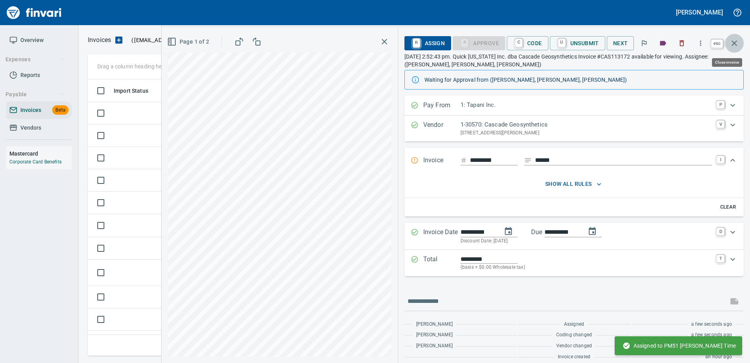
click at [737, 39] on icon "button" at bounding box center [734, 42] width 9 height 9
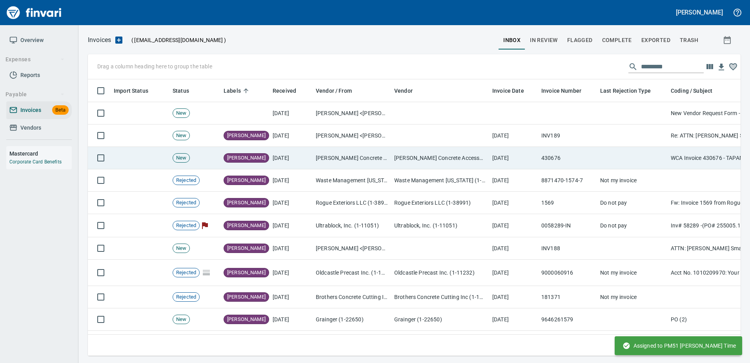
click at [583, 152] on td "430676" at bounding box center [567, 158] width 59 height 22
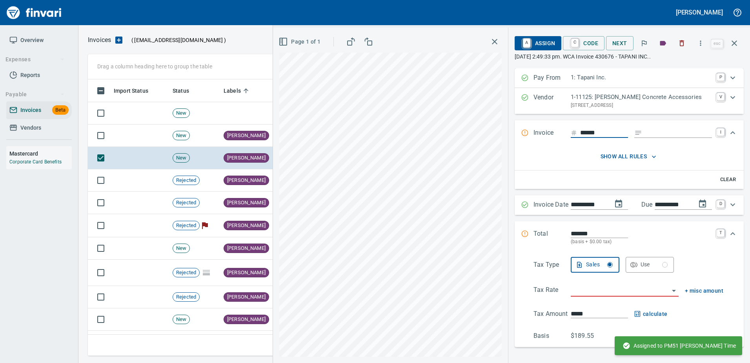
click at [678, 131] on input "Expand" at bounding box center [679, 133] width 67 height 10
type input "*********"
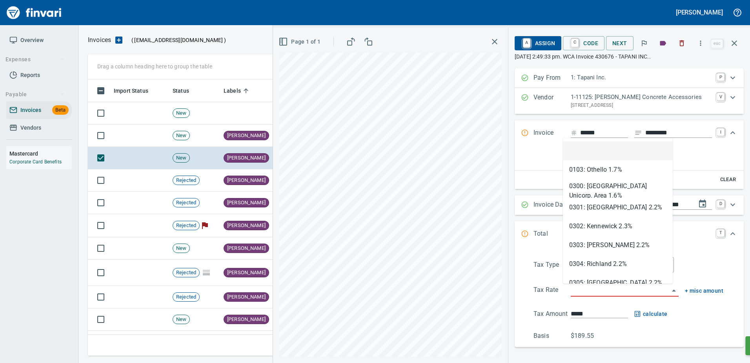
click at [608, 295] on input "search" at bounding box center [620, 290] width 98 height 11
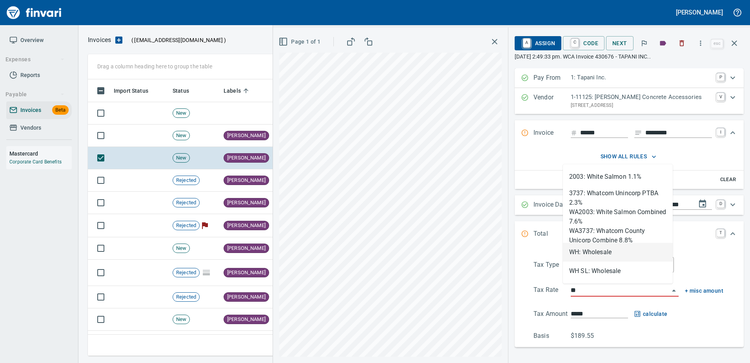
click at [602, 252] on li "WH: Wholesale" at bounding box center [618, 252] width 110 height 19
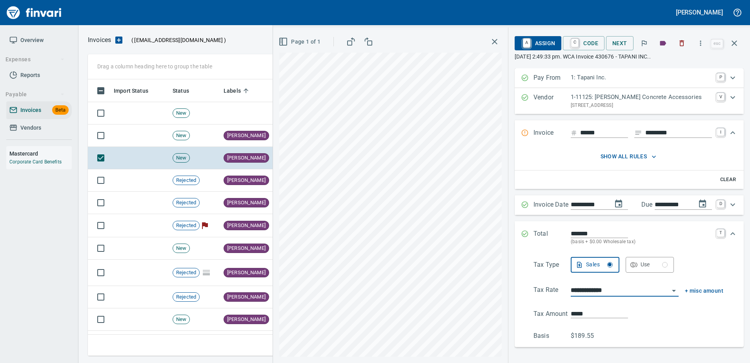
type input "**********"
click at [540, 47] on span "A Assign" at bounding box center [538, 42] width 34 height 13
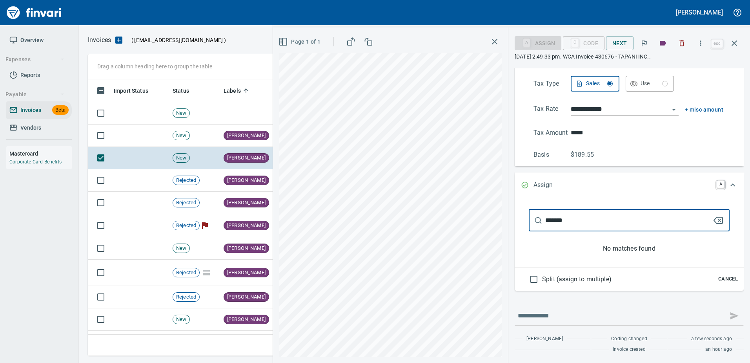
scroll to position [181, 0]
click at [398, 219] on div "**********" at bounding box center [511, 194] width 477 height 335
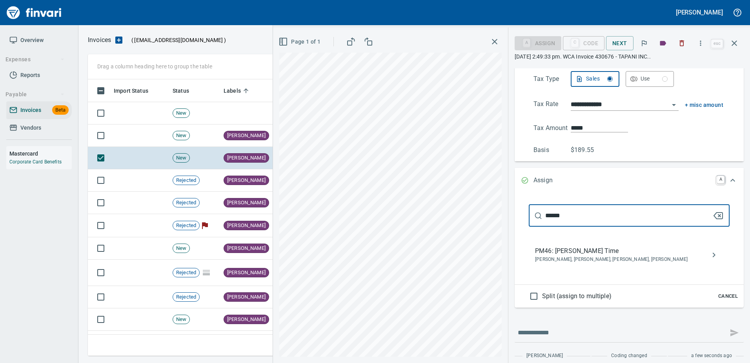
type input "******"
click at [636, 264] on div "PM46: Robert Stanton Time Anthony Pierre, Robert Stanton, Thomas Hansen, Vincen…" at bounding box center [629, 254] width 201 height 25
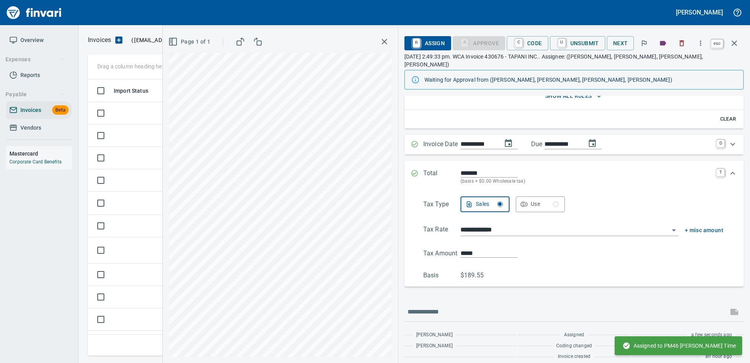
scroll to position [87, 0]
click at [736, 38] on button "button" at bounding box center [734, 43] width 19 height 19
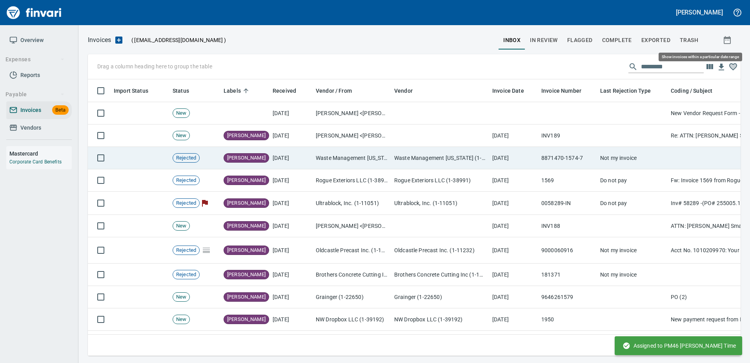
scroll to position [264, 641]
click at [545, 158] on td "8871470-1574-7" at bounding box center [567, 158] width 59 height 22
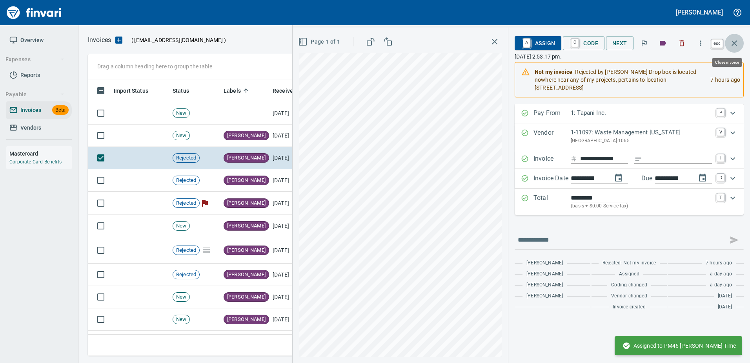
click at [734, 45] on icon "button" at bounding box center [734, 42] width 9 height 9
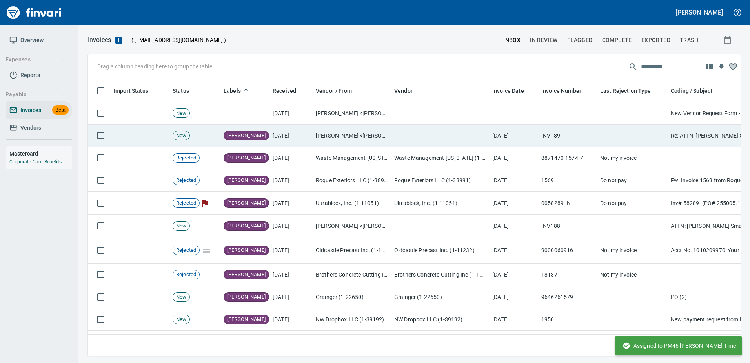
scroll to position [264, 641]
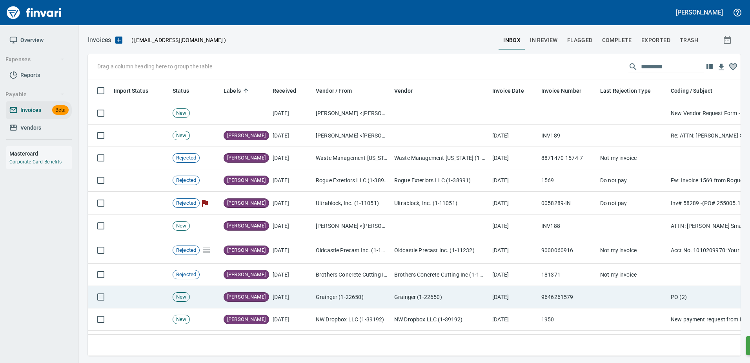
click at [410, 290] on td "Grainger (1-22650)" at bounding box center [440, 297] width 98 height 22
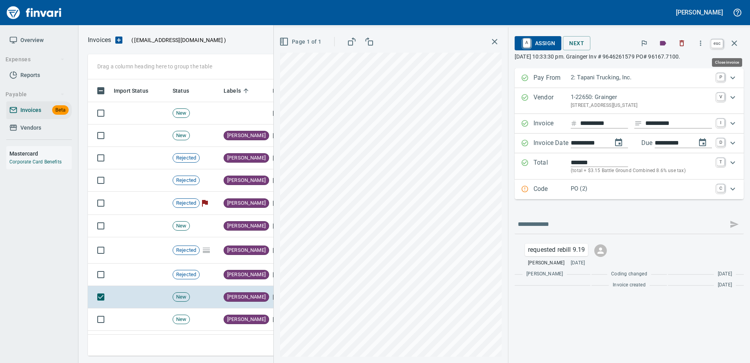
click at [739, 41] on button "button" at bounding box center [734, 43] width 19 height 19
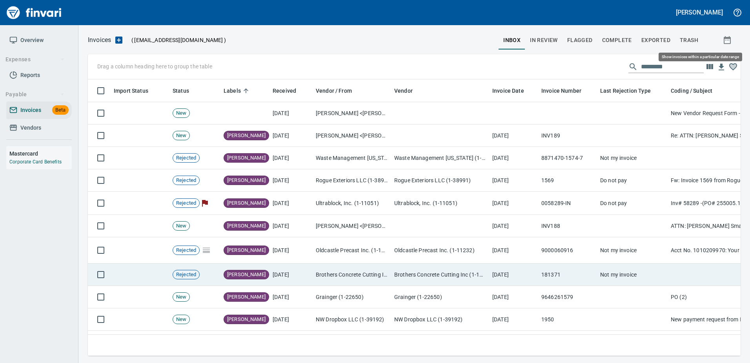
scroll to position [264, 641]
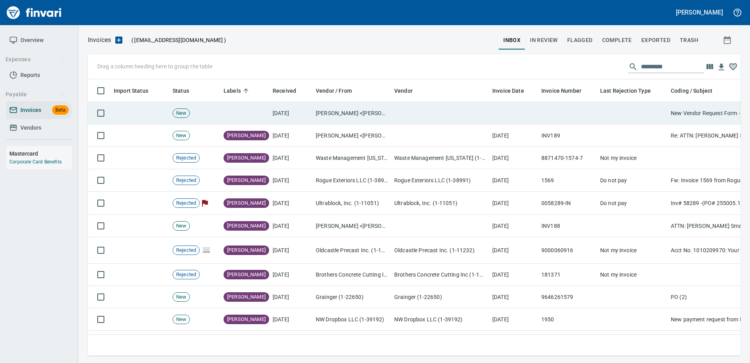
click at [607, 103] on td at bounding box center [632, 113] width 71 height 22
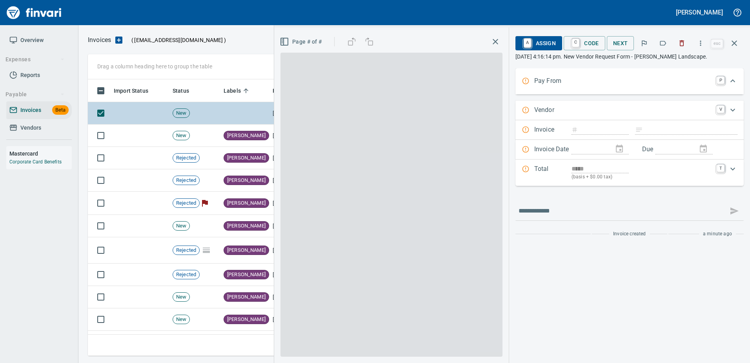
scroll to position [264, 641]
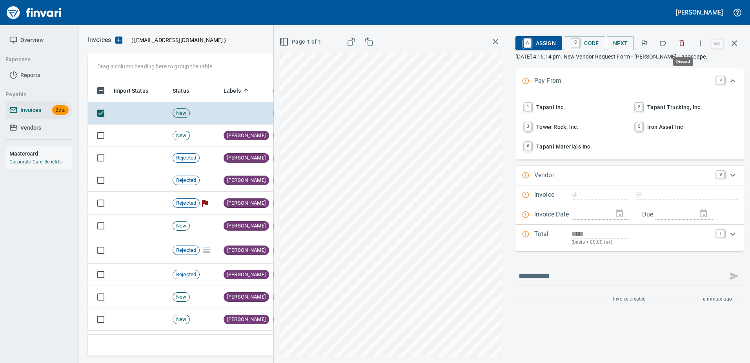
click at [686, 43] on icon "button" at bounding box center [682, 43] width 8 height 8
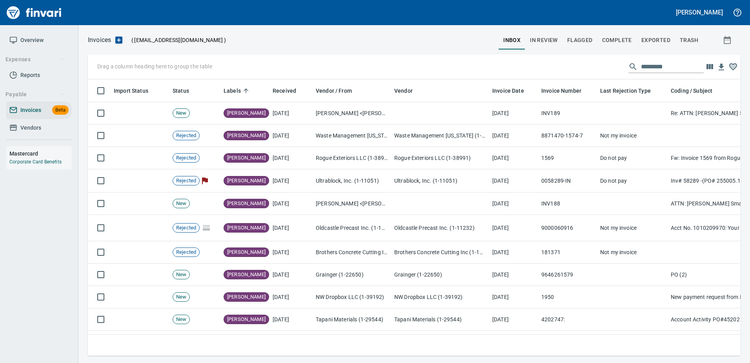
scroll to position [264, 641]
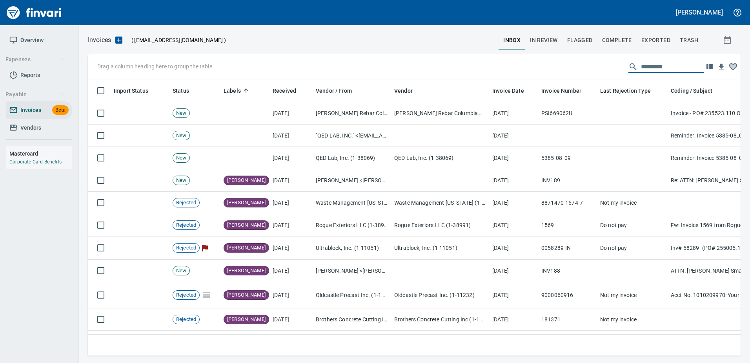
click at [665, 68] on input "text" at bounding box center [672, 66] width 63 height 13
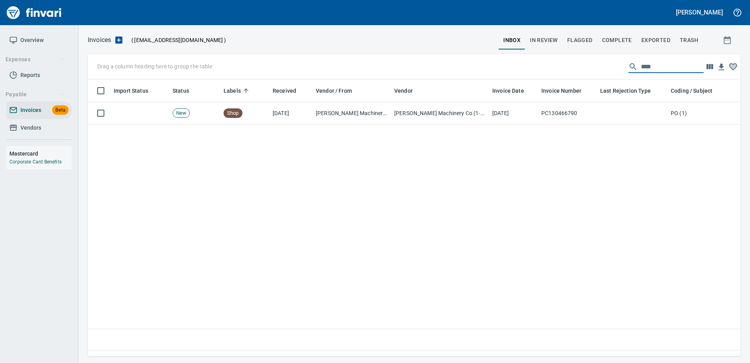
scroll to position [264, 647]
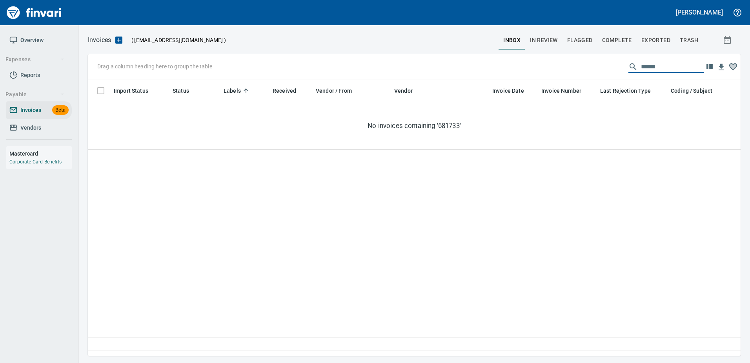
type input "******"
click at [548, 35] on button "In Review" at bounding box center [543, 40] width 37 height 19
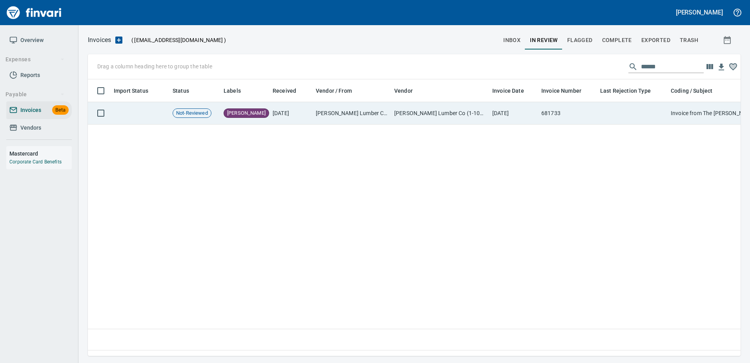
click at [428, 114] on td "Parr Lumber Co (1-10777)" at bounding box center [440, 113] width 98 height 22
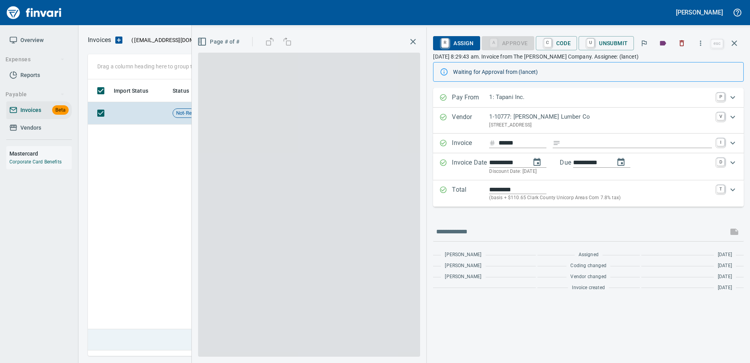
scroll to position [264, 647]
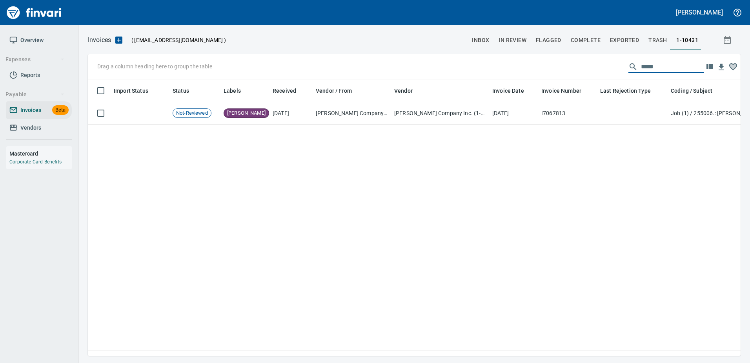
scroll to position [264, 641]
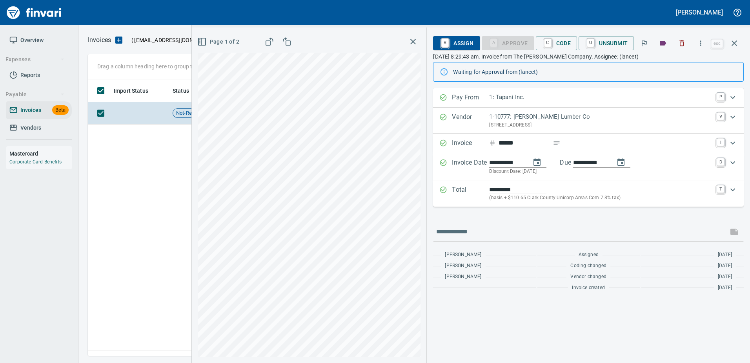
scroll to position [1, 1]
click at [463, 40] on span "R Assign" at bounding box center [457, 42] width 34 height 13
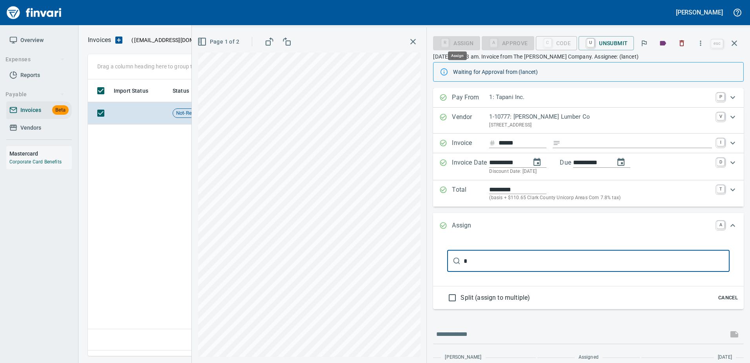
scroll to position [264, 647]
type input "****"
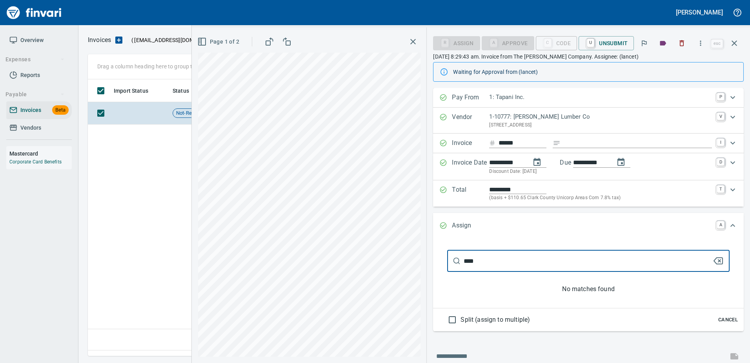
click at [731, 316] on span "Cancel" at bounding box center [728, 319] width 21 height 9
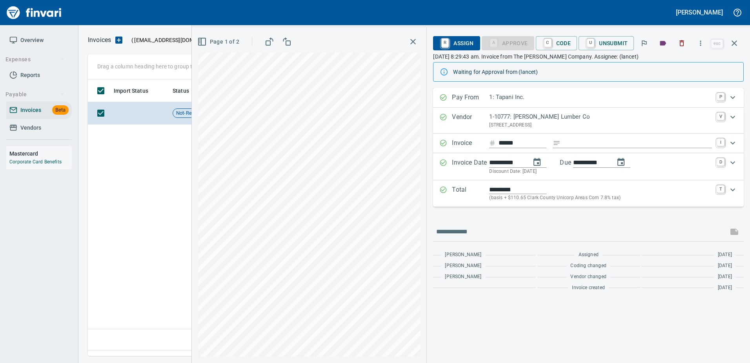
click at [558, 42] on span "C Code" at bounding box center [556, 42] width 29 height 13
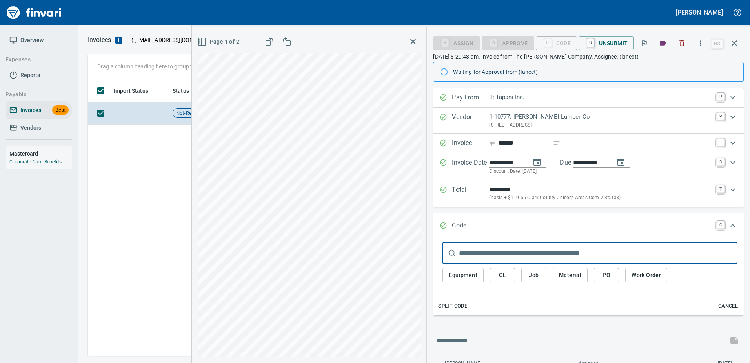
click at [494, 274] on button "GL" at bounding box center [502, 275] width 25 height 15
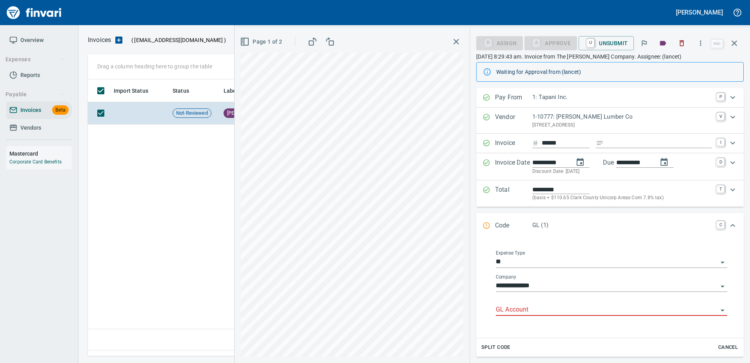
click at [513, 309] on input "GL Account" at bounding box center [607, 309] width 222 height 11
click at [529, 327] on li "1660. .: N/R Lance Tapani" at bounding box center [608, 329] width 225 height 19
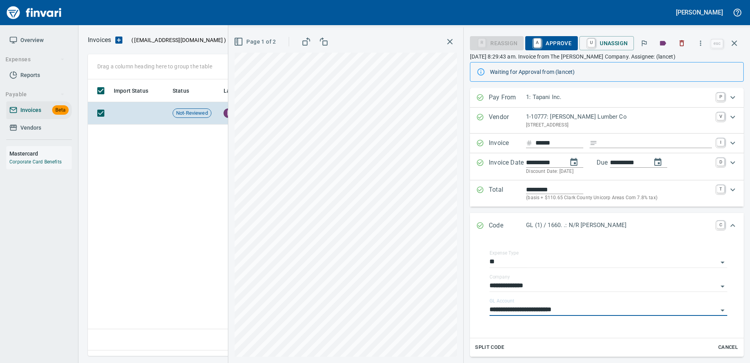
type input "**********"
click at [565, 48] on span "A Approve" at bounding box center [552, 42] width 40 height 13
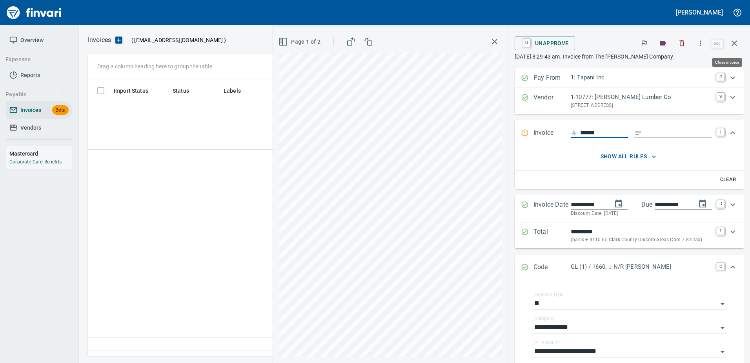
click at [736, 44] on icon "button" at bounding box center [734, 42] width 9 height 9
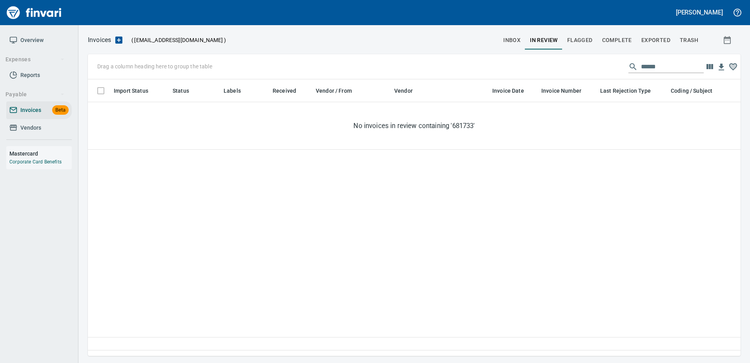
scroll to position [264, 647]
drag, startPoint x: 674, startPoint y: 63, endPoint x: 504, endPoint y: 68, distance: 170.0
click at [504, 68] on div "Drag a column heading here to group the table ******" at bounding box center [414, 66] width 653 height 25
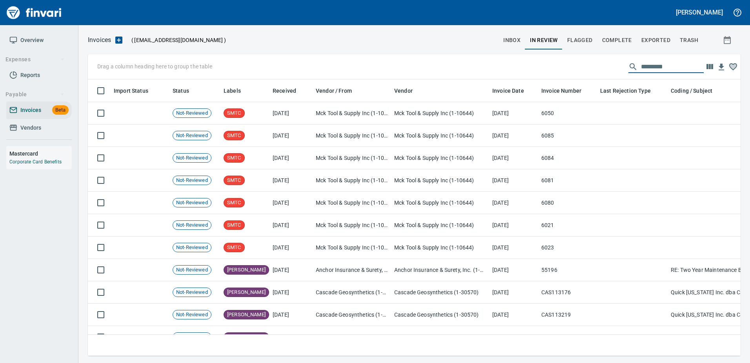
click at [621, 42] on span "Complete" at bounding box center [617, 40] width 30 height 10
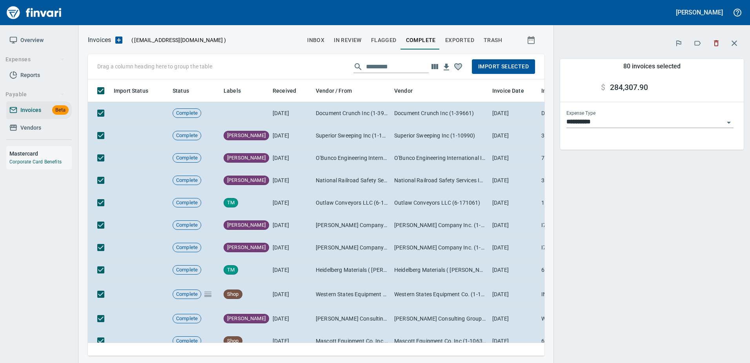
scroll to position [264, 445]
drag, startPoint x: 731, startPoint y: 42, endPoint x: 654, endPoint y: 45, distance: 76.9
click at [731, 42] on icon "button" at bounding box center [734, 42] width 9 height 9
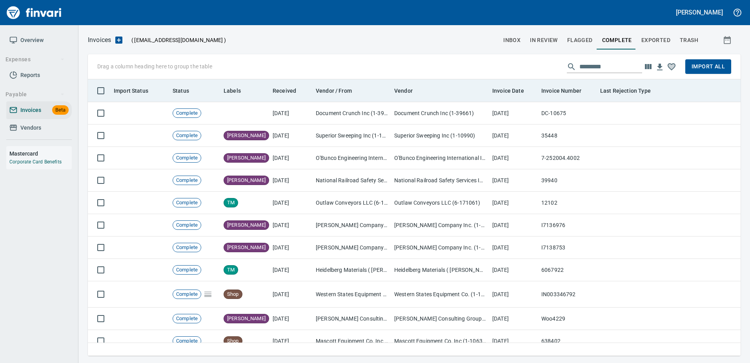
scroll to position [1, 1]
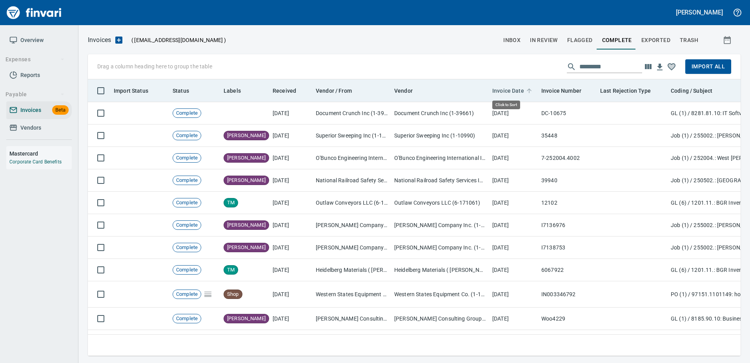
click at [500, 86] on span "Invoice Date" at bounding box center [508, 90] width 32 height 9
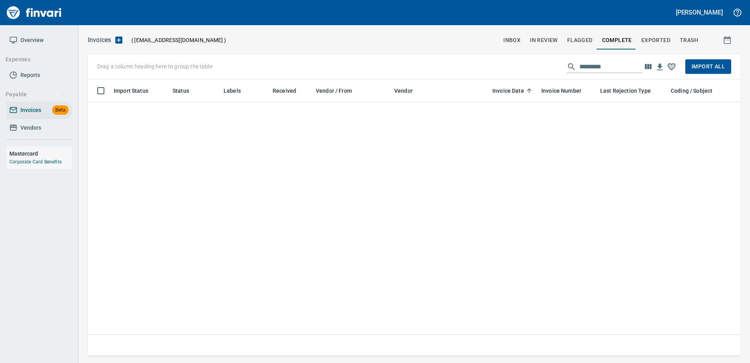
scroll to position [0, 0]
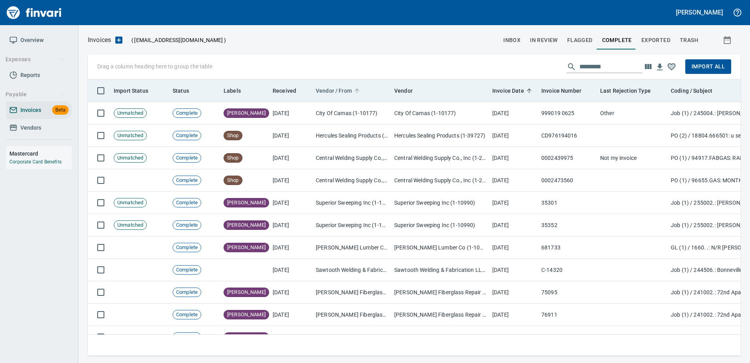
click at [331, 87] on span "Vendor / From" at bounding box center [334, 90] width 36 height 9
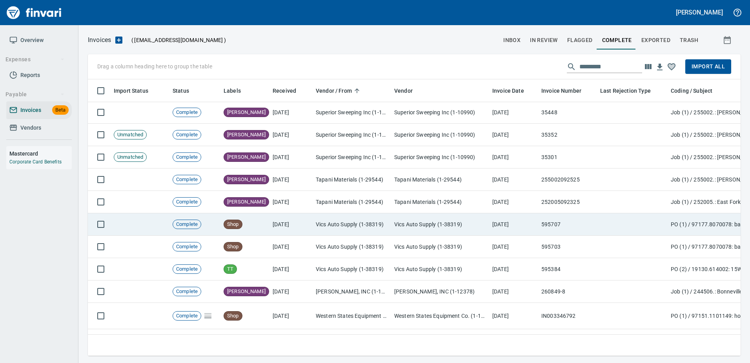
scroll to position [1579, 0]
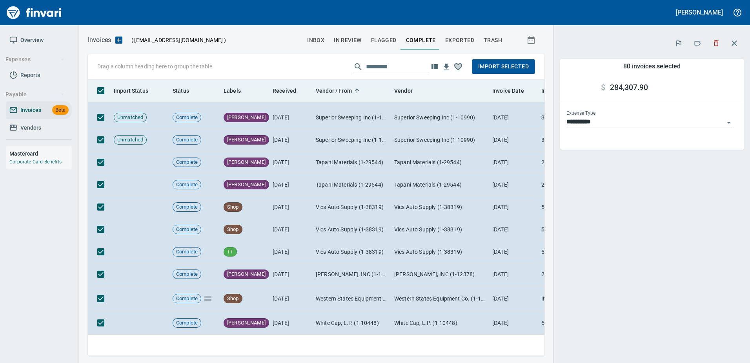
scroll to position [1570, 0]
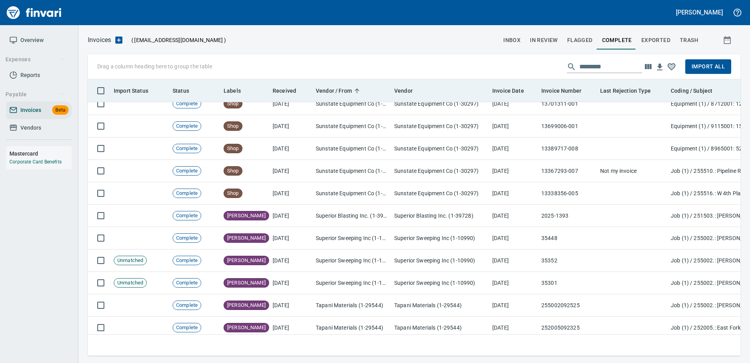
scroll to position [1413, 0]
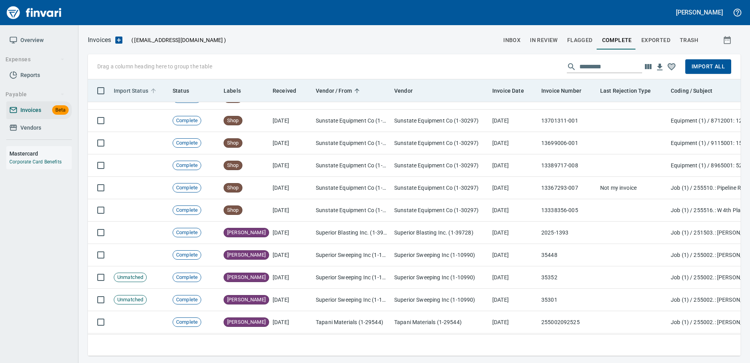
click at [121, 90] on span "Import Status" at bounding box center [131, 90] width 35 height 9
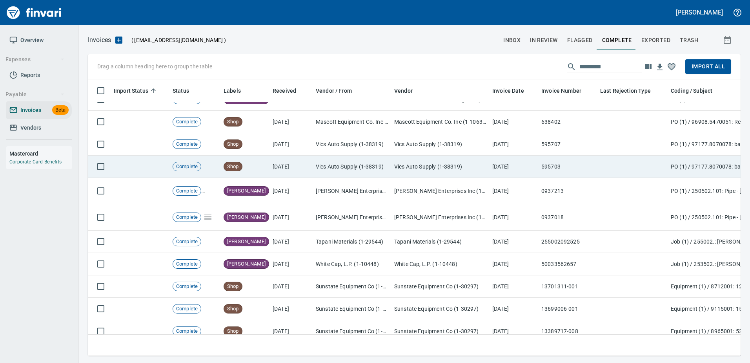
scroll to position [275, 0]
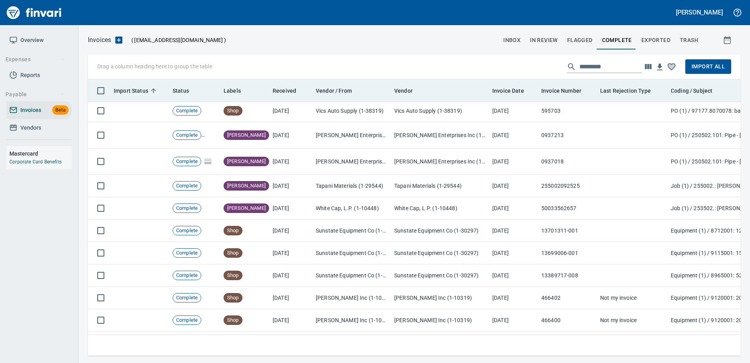
click at [149, 93] on span "Import Status" at bounding box center [136, 90] width 45 height 9
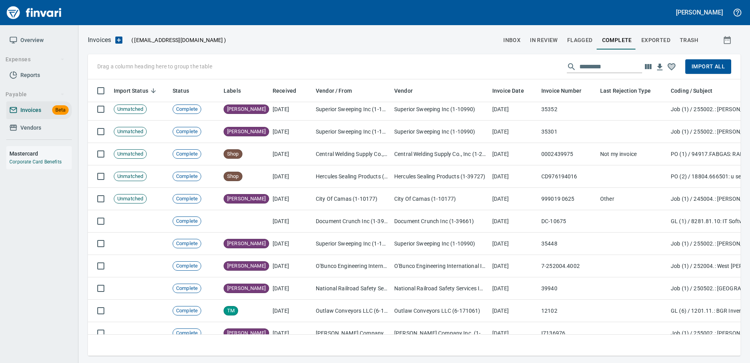
scroll to position [0, 0]
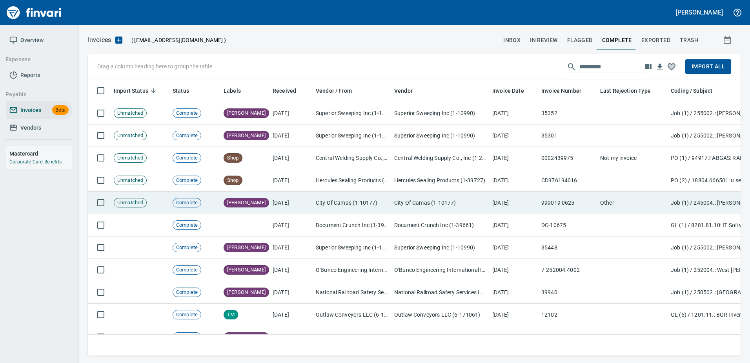
click at [540, 201] on td "999019 0625" at bounding box center [567, 202] width 59 height 22
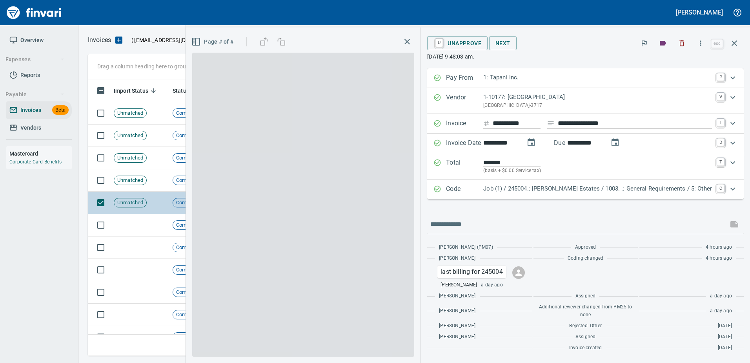
scroll to position [264, 641]
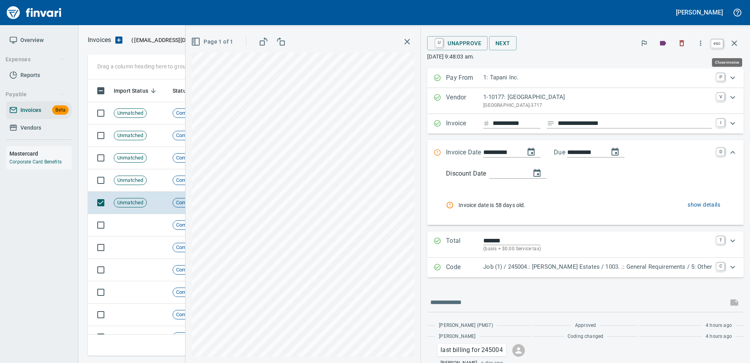
click at [734, 47] on icon "button" at bounding box center [734, 42] width 9 height 9
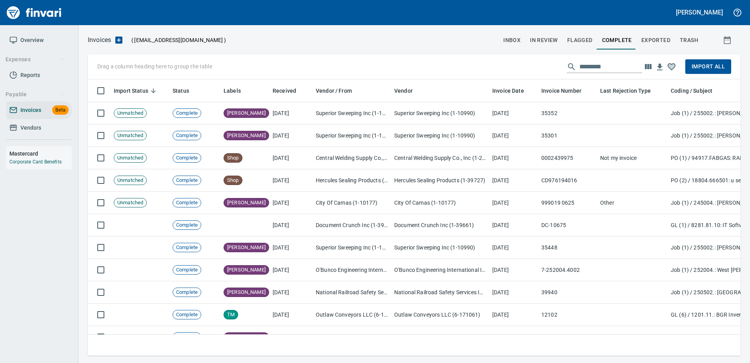
scroll to position [264, 641]
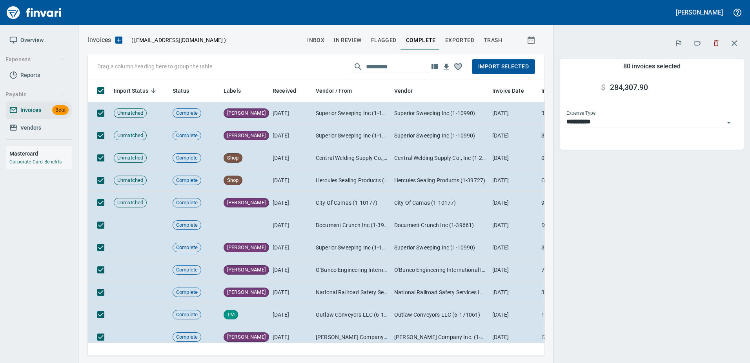
scroll to position [264, 445]
click at [497, 67] on span "Import Selected" at bounding box center [503, 67] width 51 height 10
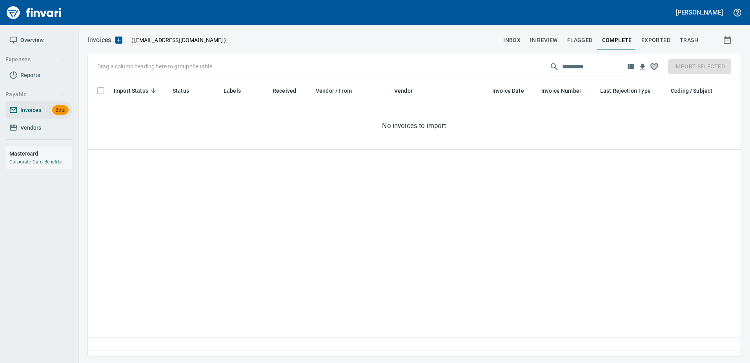
scroll to position [264, 647]
click at [507, 40] on span "inbox" at bounding box center [511, 40] width 17 height 10
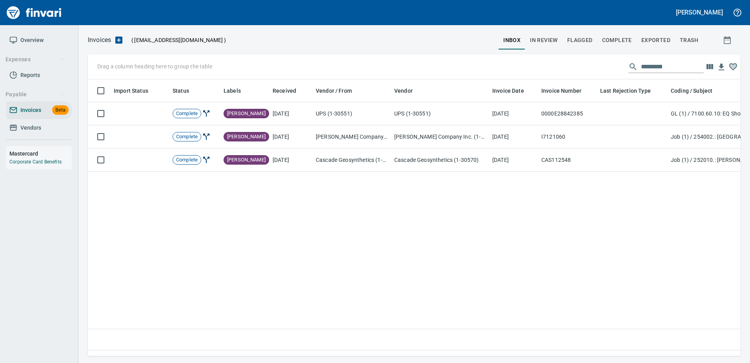
scroll to position [264, 641]
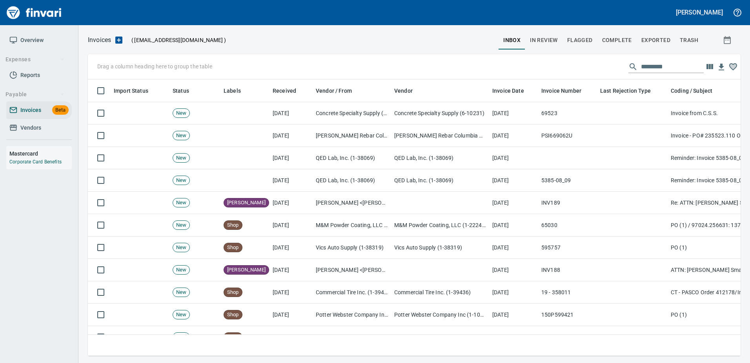
click at [569, 37] on span "Flagged" at bounding box center [580, 40] width 26 height 10
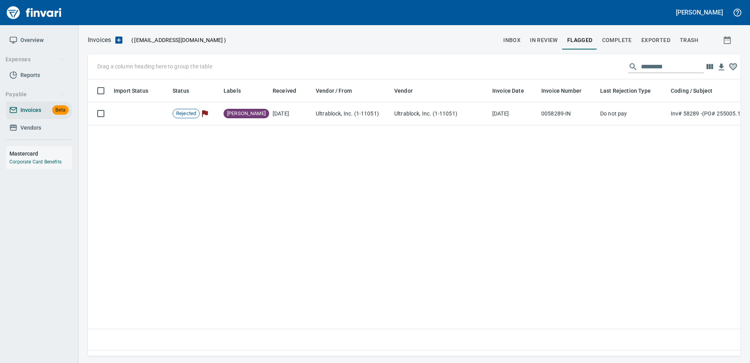
scroll to position [264, 641]
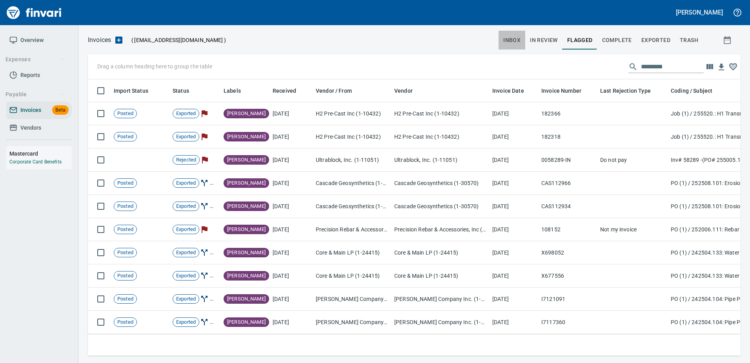
click at [507, 39] on span "inbox" at bounding box center [511, 40] width 17 height 10
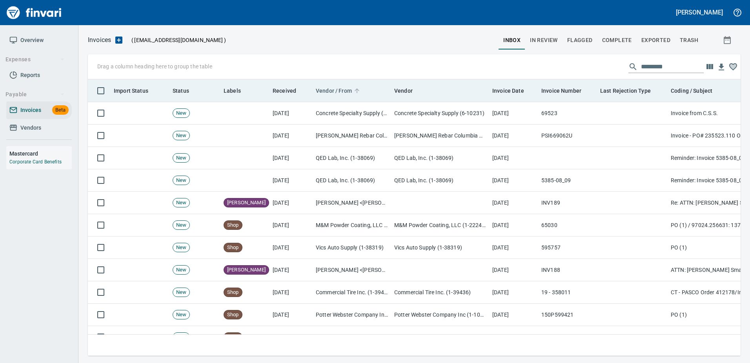
scroll to position [264, 641]
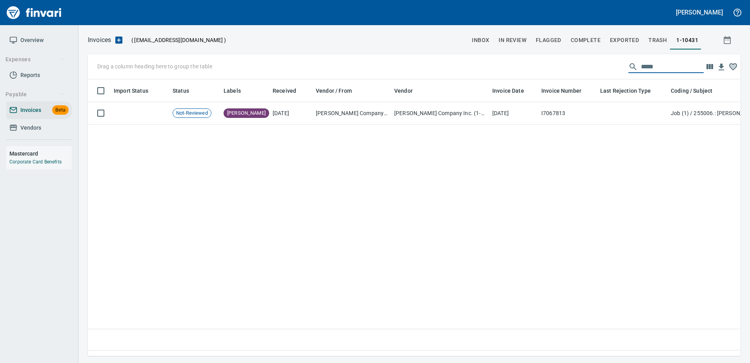
scroll to position [264, 641]
click at [24, 127] on span "Vendors" at bounding box center [30, 128] width 21 height 10
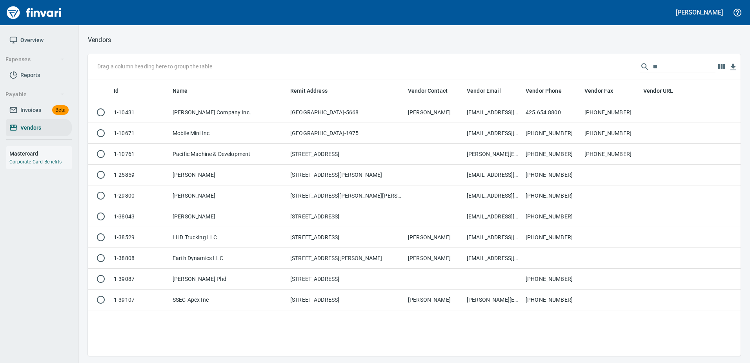
scroll to position [270, 647]
click at [680, 63] on input "**" at bounding box center [684, 66] width 63 height 13
type input "*"
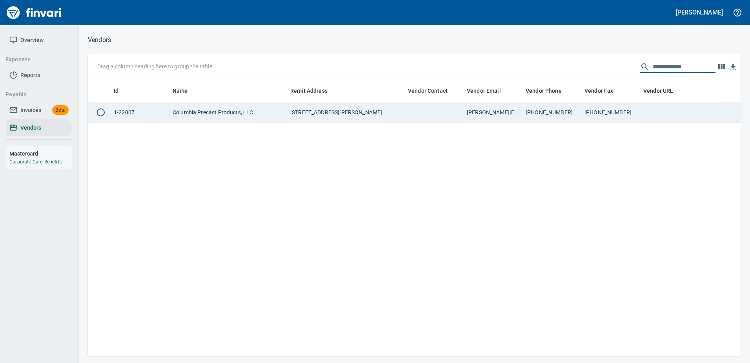
type input "**********"
click at [593, 117] on td "[PHONE_NUMBER]" at bounding box center [611, 112] width 59 height 21
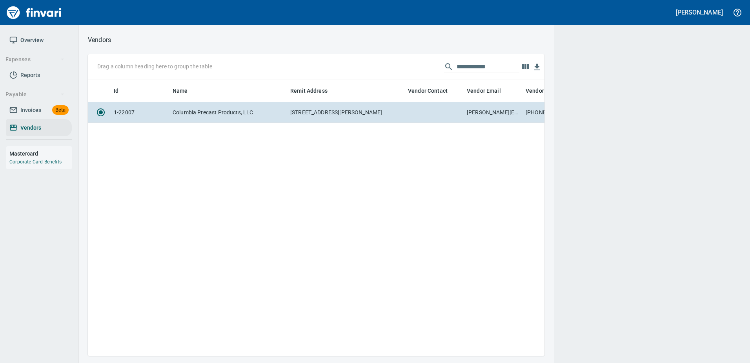
scroll to position [264, 451]
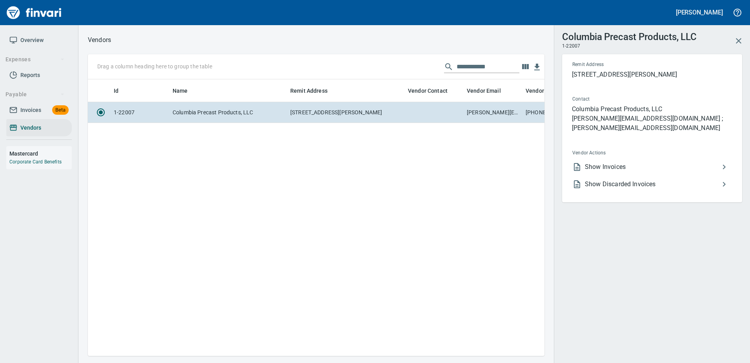
click at [589, 162] on span "Show Invoices" at bounding box center [652, 166] width 135 height 9
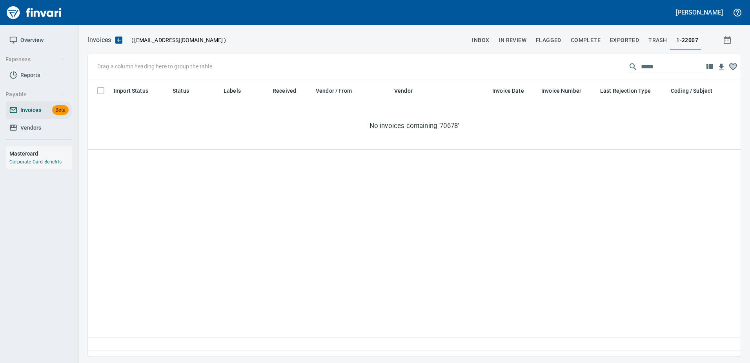
scroll to position [264, 647]
drag, startPoint x: 662, startPoint y: 57, endPoint x: 455, endPoint y: 59, distance: 207.2
click at [465, 58] on div "Drag a column heading here to group the table *****" at bounding box center [414, 66] width 653 height 25
click at [644, 66] on input "*****" at bounding box center [672, 66] width 63 height 13
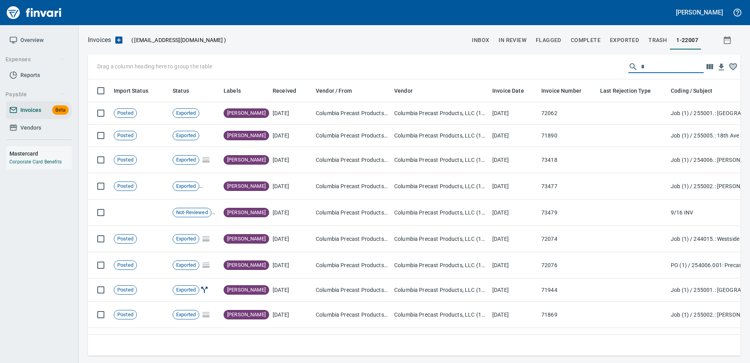
scroll to position [264, 641]
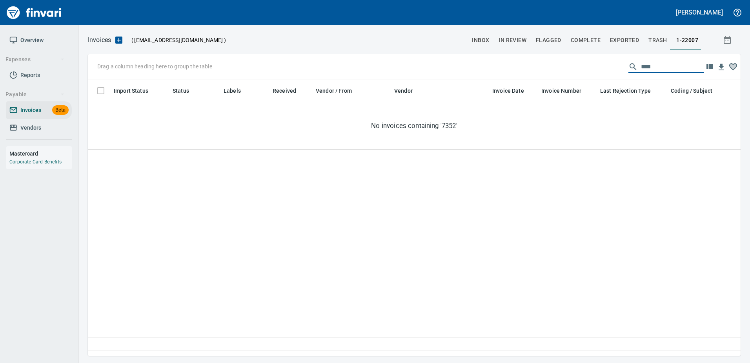
type input "****"
click at [46, 127] on span "Vendors" at bounding box center [38, 128] width 59 height 10
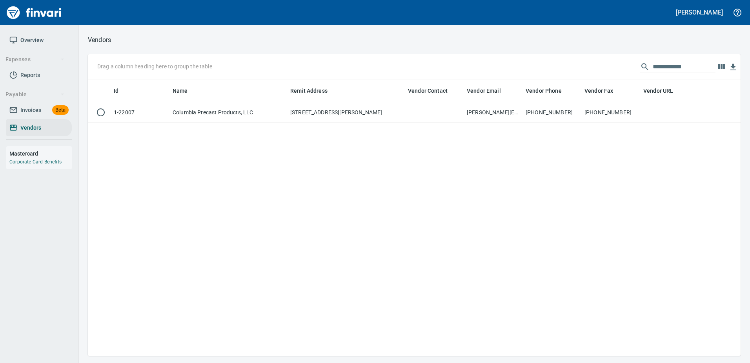
scroll to position [270, 647]
drag, startPoint x: 690, startPoint y: 64, endPoint x: 311, endPoint y: 129, distance: 384.9
click at [311, 129] on div "**********" at bounding box center [414, 204] width 653 height 301
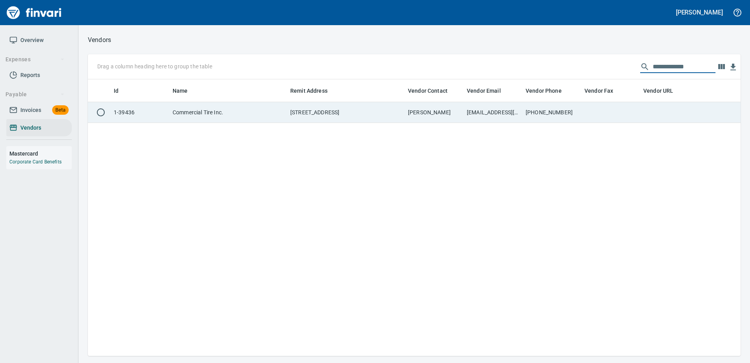
type input "**********"
click at [334, 115] on td "[STREET_ADDRESS]" at bounding box center [346, 112] width 118 height 21
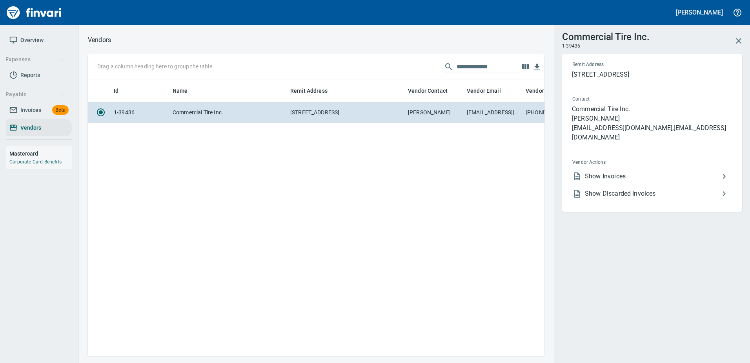
scroll to position [264, 451]
click at [589, 171] on span "Show Invoices" at bounding box center [652, 175] width 135 height 9
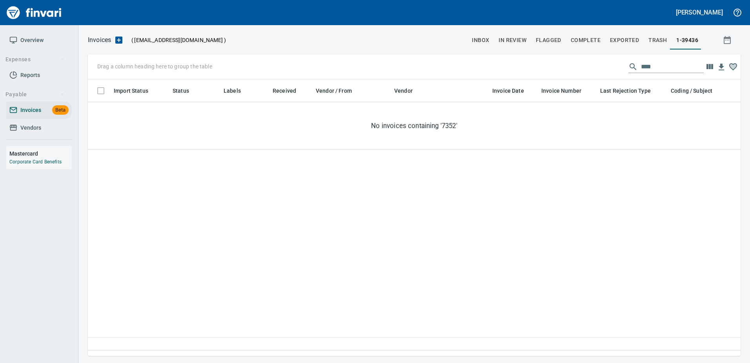
scroll to position [264, 647]
click at [649, 69] on input "****" at bounding box center [672, 66] width 63 height 13
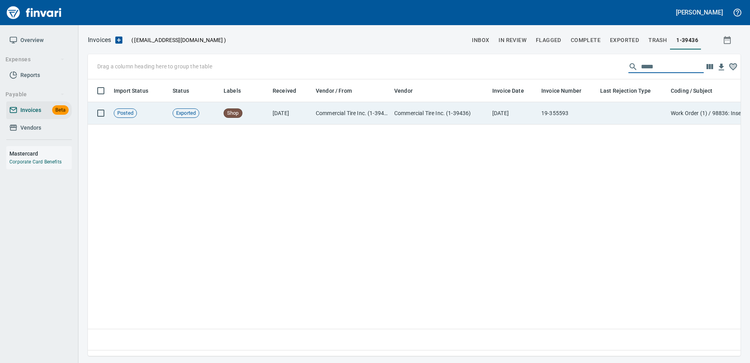
type input "*****"
